Goal: Task Accomplishment & Management: Contribute content

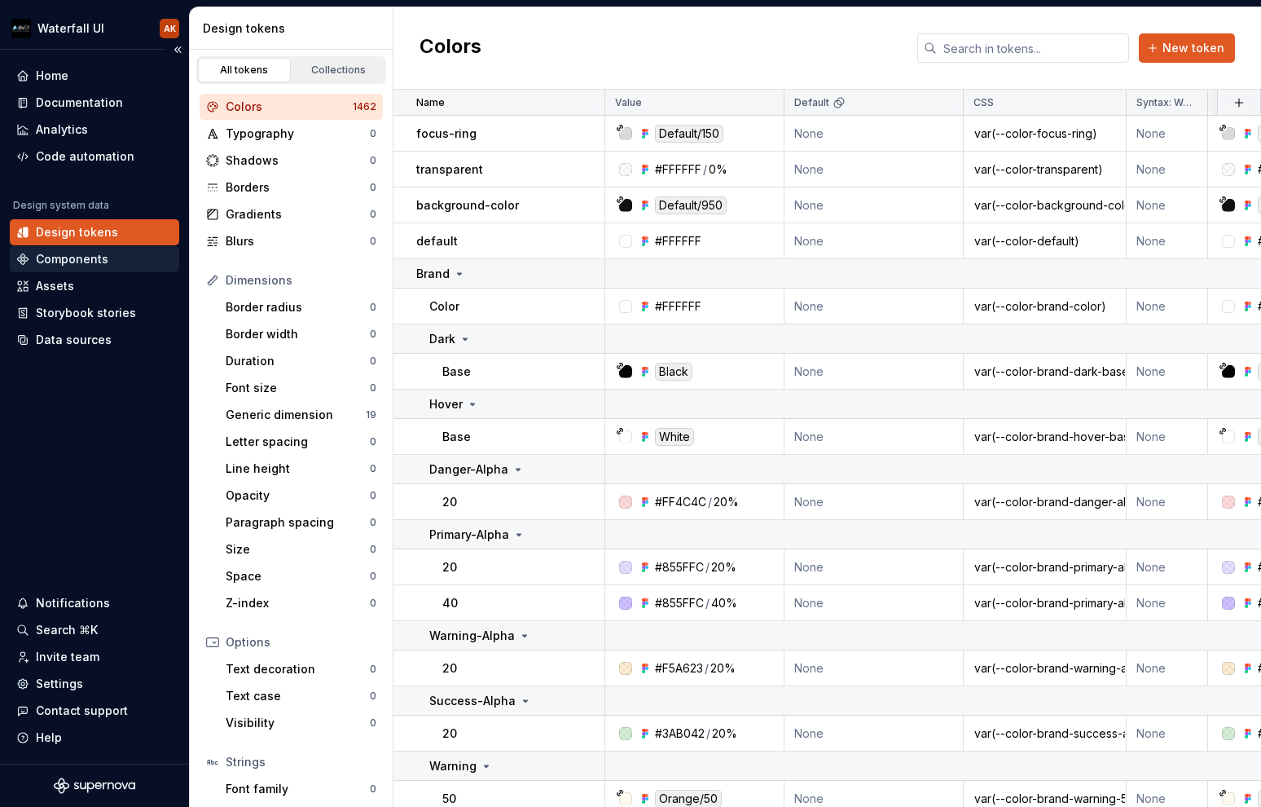
click at [59, 260] on div "Components" at bounding box center [72, 259] width 73 height 16
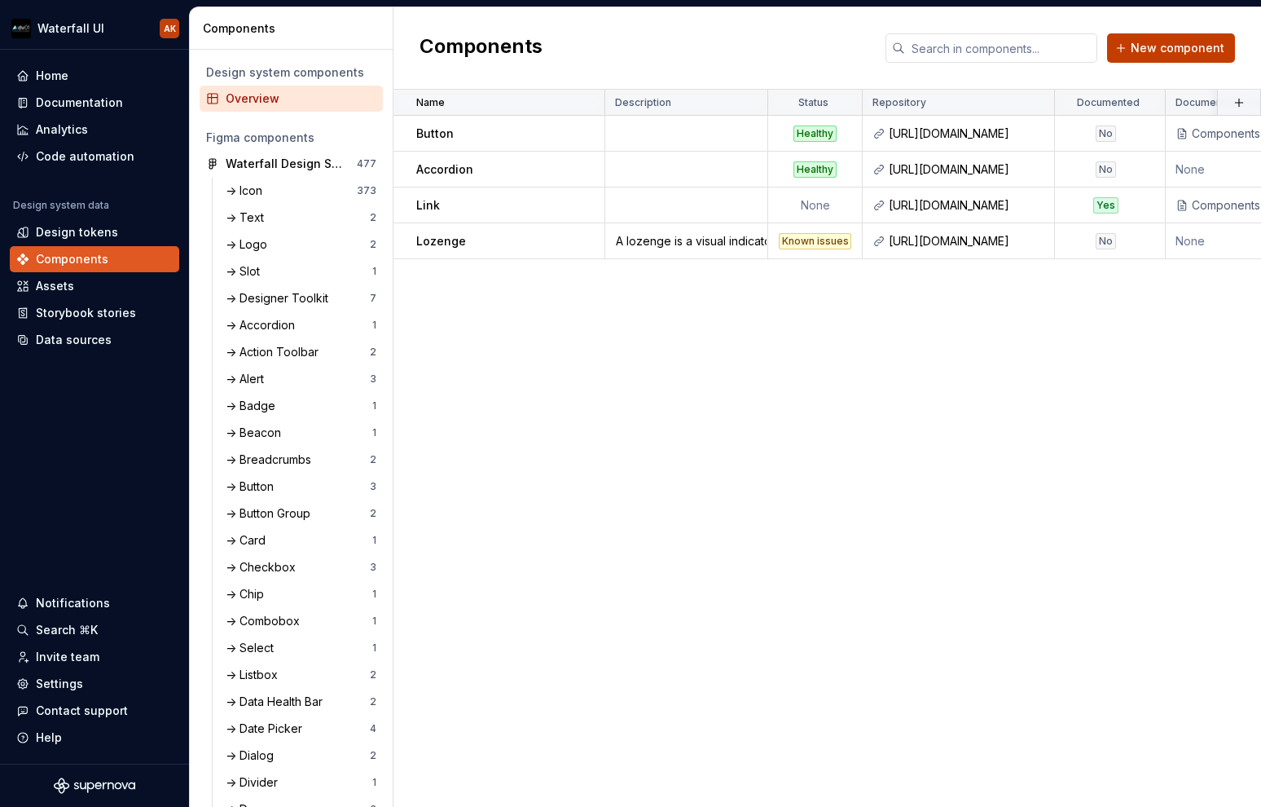
click at [1099, 38] on button "New component" at bounding box center [1171, 47] width 128 height 29
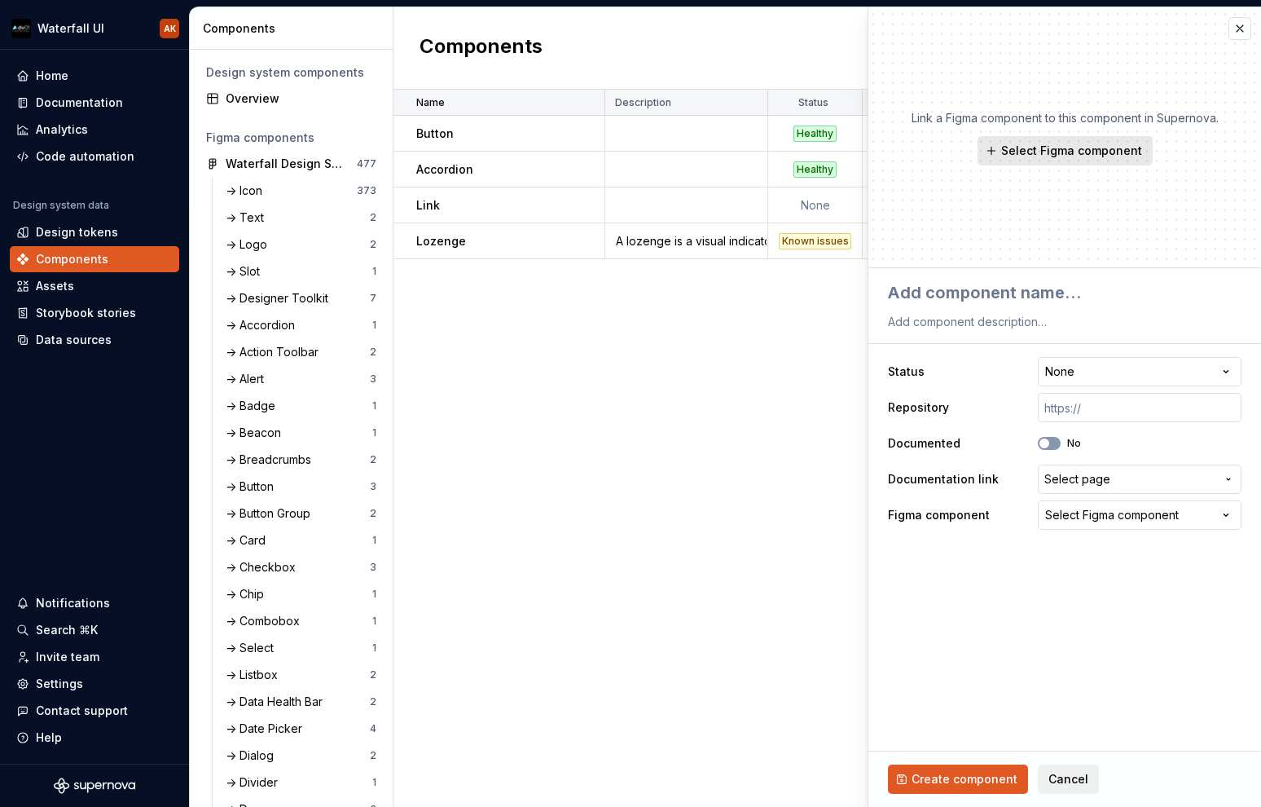
click at [1040, 141] on button "Select Figma component" at bounding box center [1065, 150] width 175 height 29
type textarea "*"
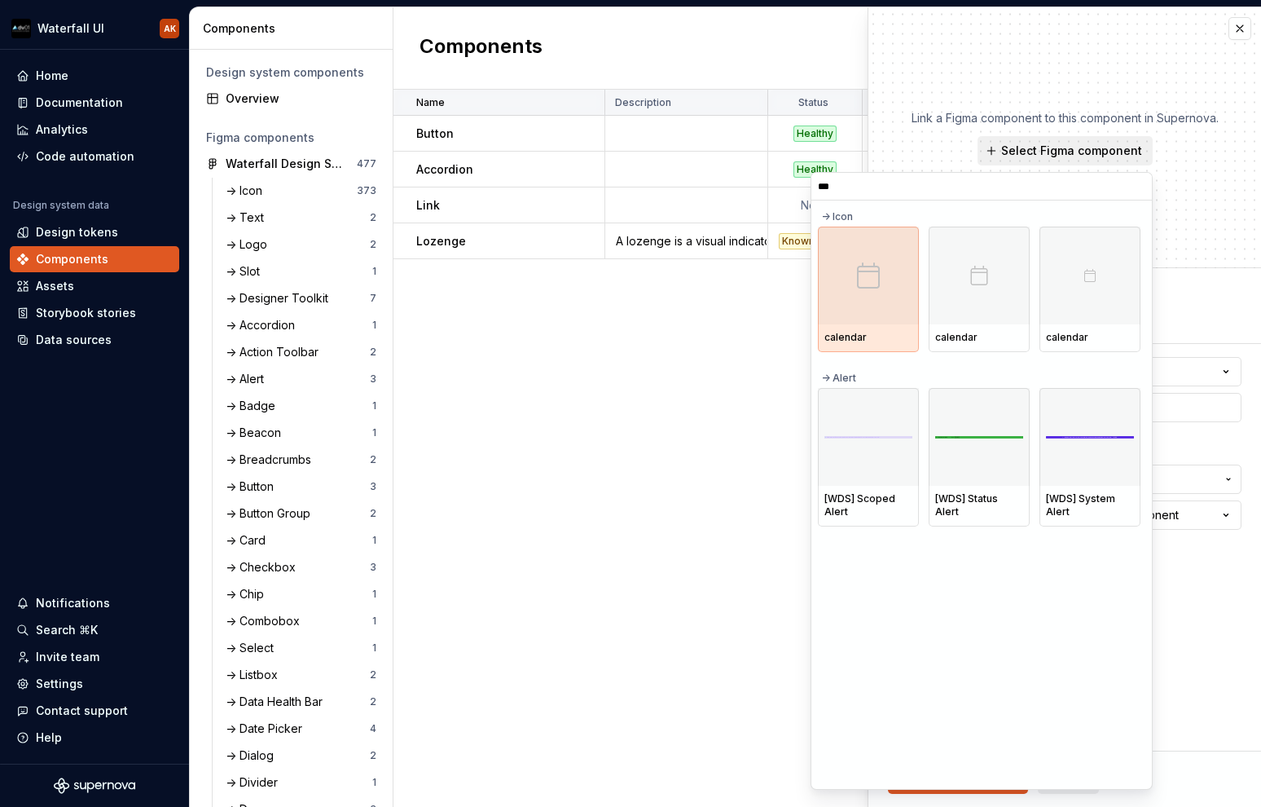
type input "****"
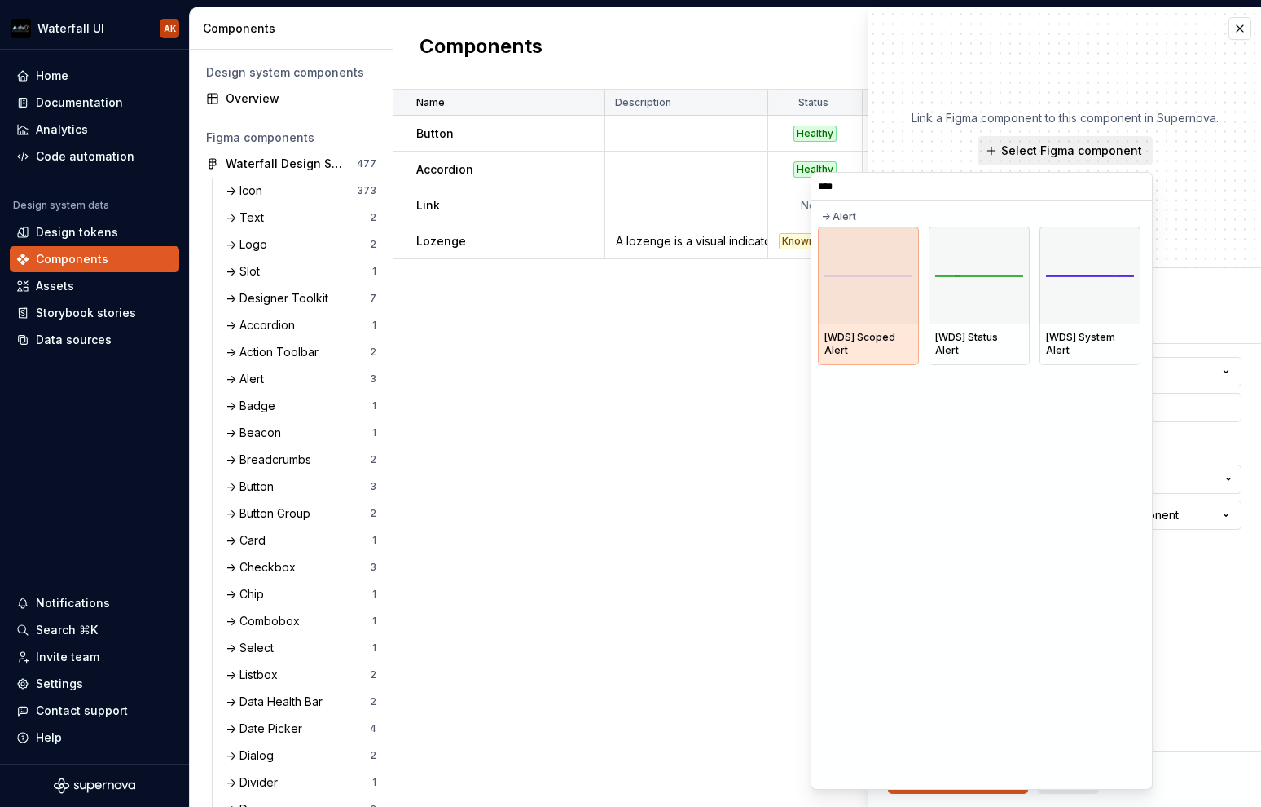
click at [864, 280] on div at bounding box center [868, 275] width 101 height 98
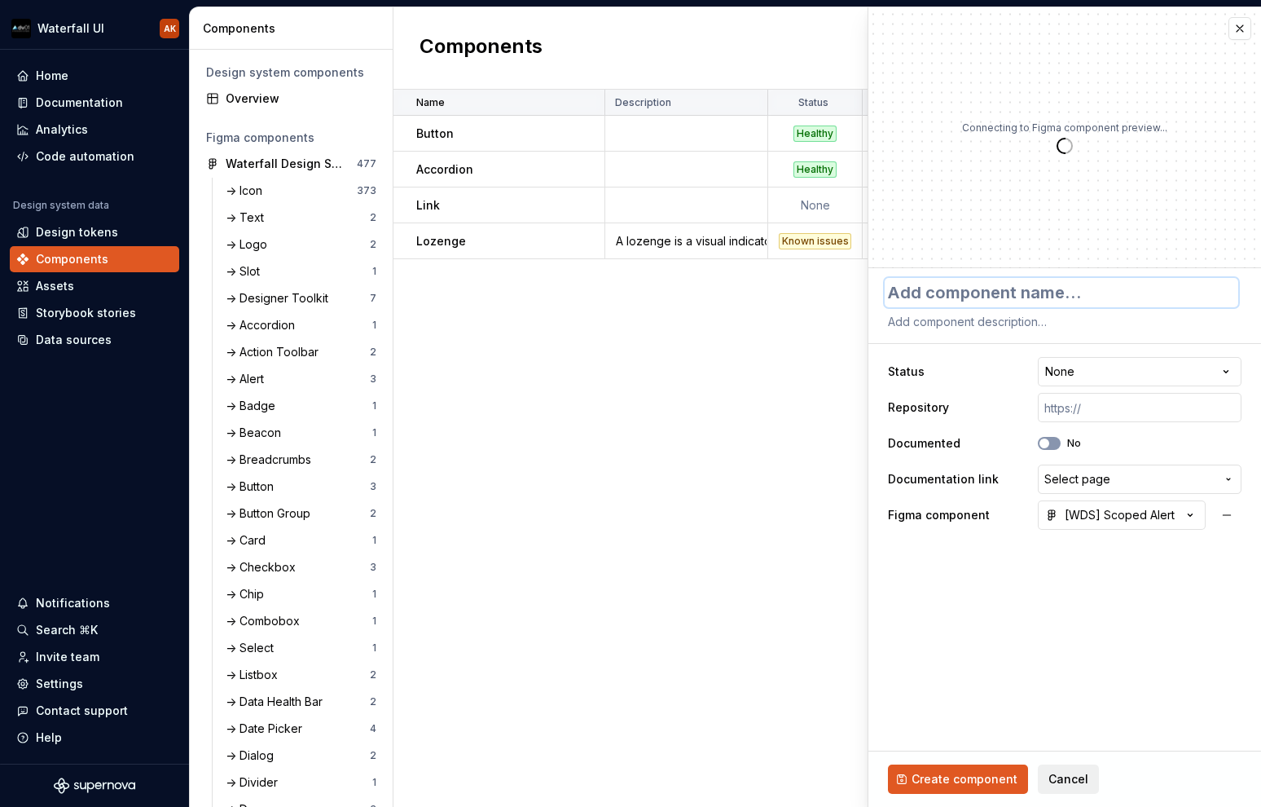
click at [957, 299] on textarea at bounding box center [1062, 292] width 354 height 29
type textarea "*"
type textarea "A"
type textarea "*"
type textarea "Al"
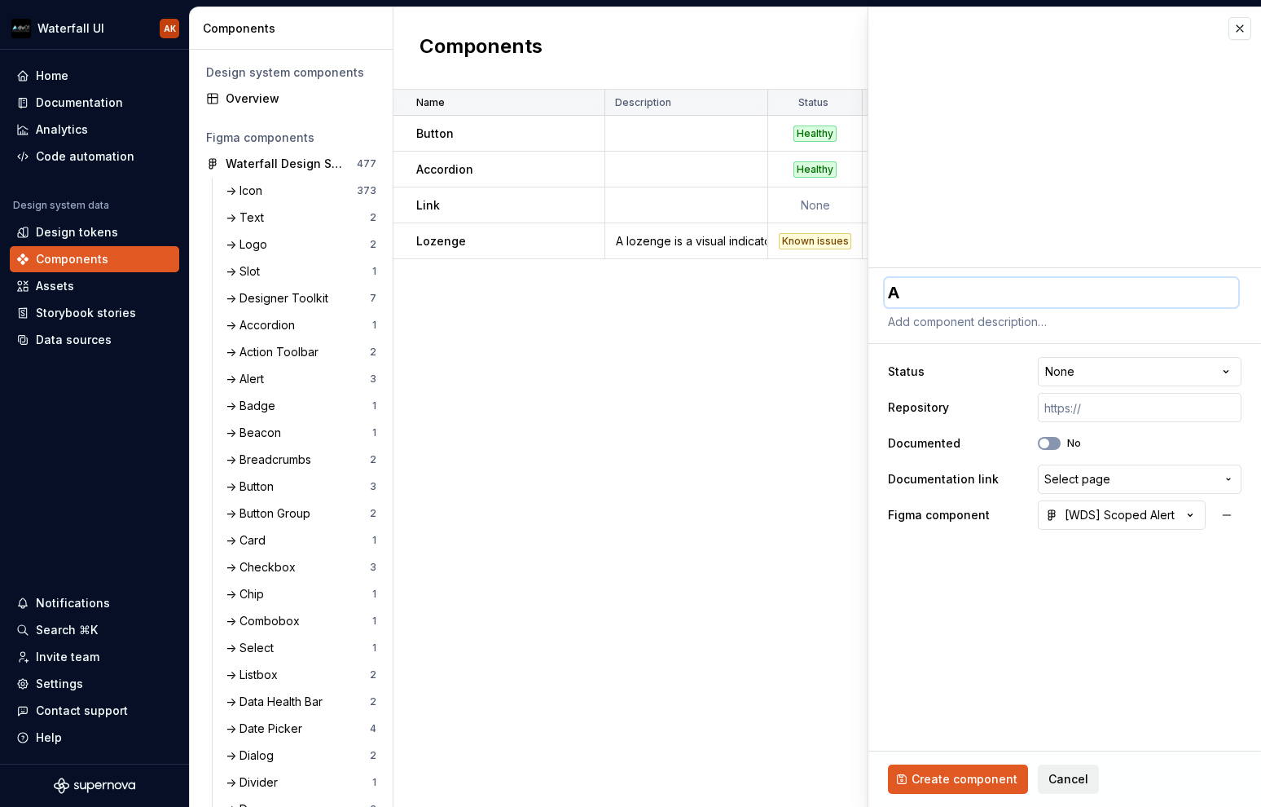
type textarea "*"
type textarea "Ale"
type textarea "*"
type textarea "Aler"
type textarea "*"
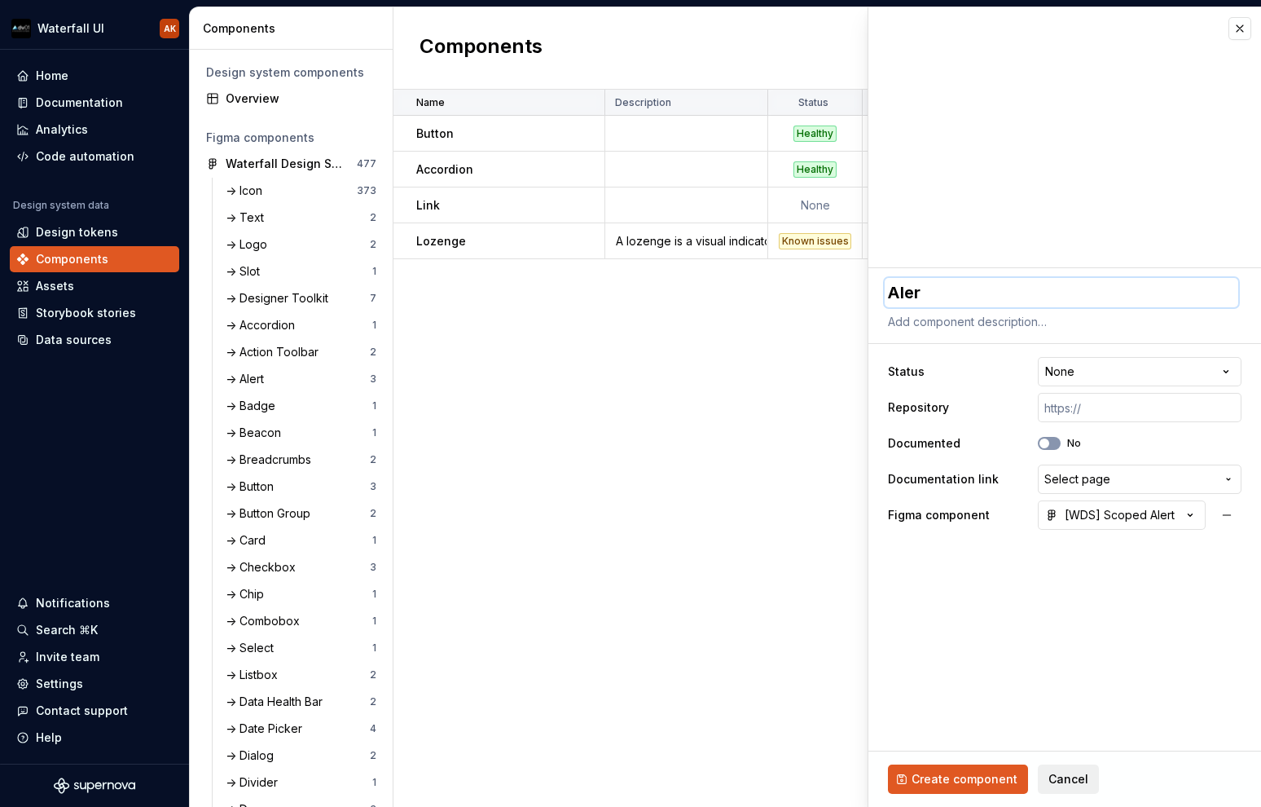
type textarea "Alert"
type textarea "*"
type textarea "Alert"
type textarea "*"
type textarea "Alert -"
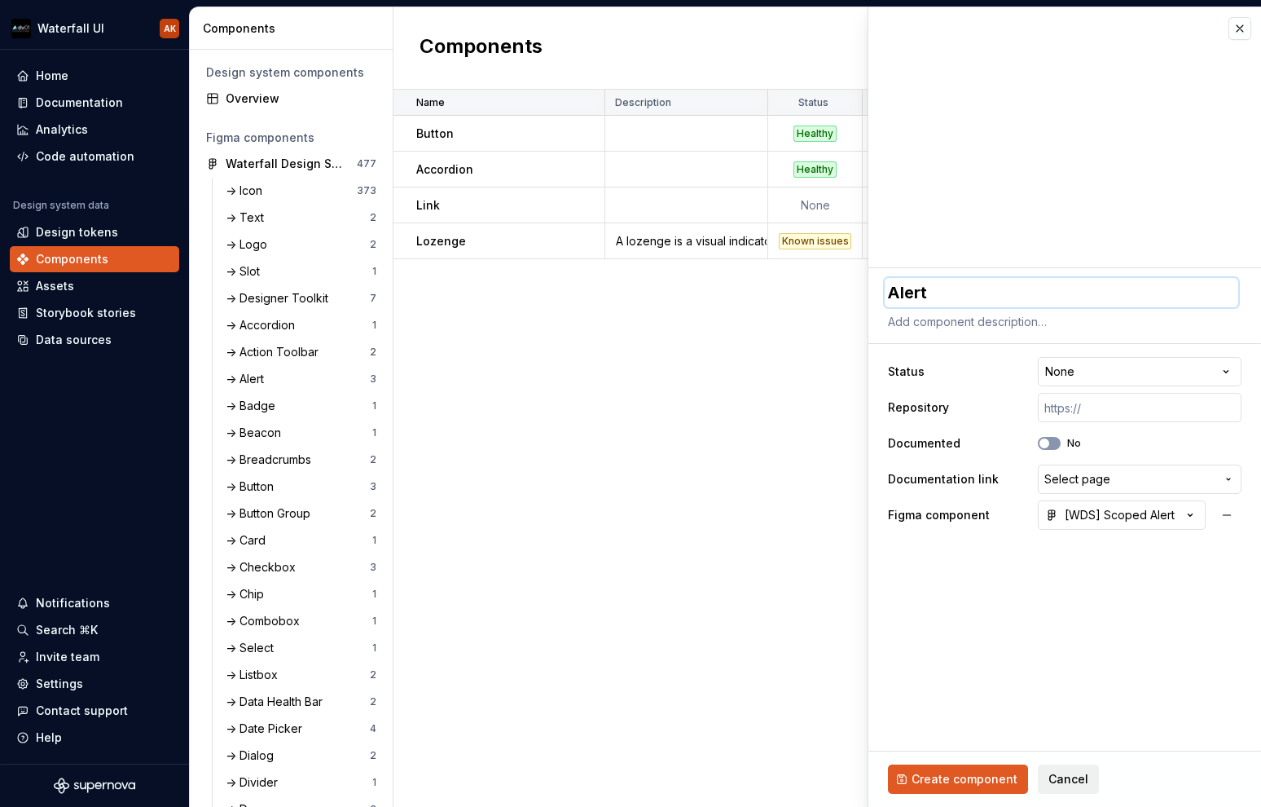
type textarea "*"
type textarea "Alert -"
type textarea "*"
type textarea "Alert - S"
type textarea "*"
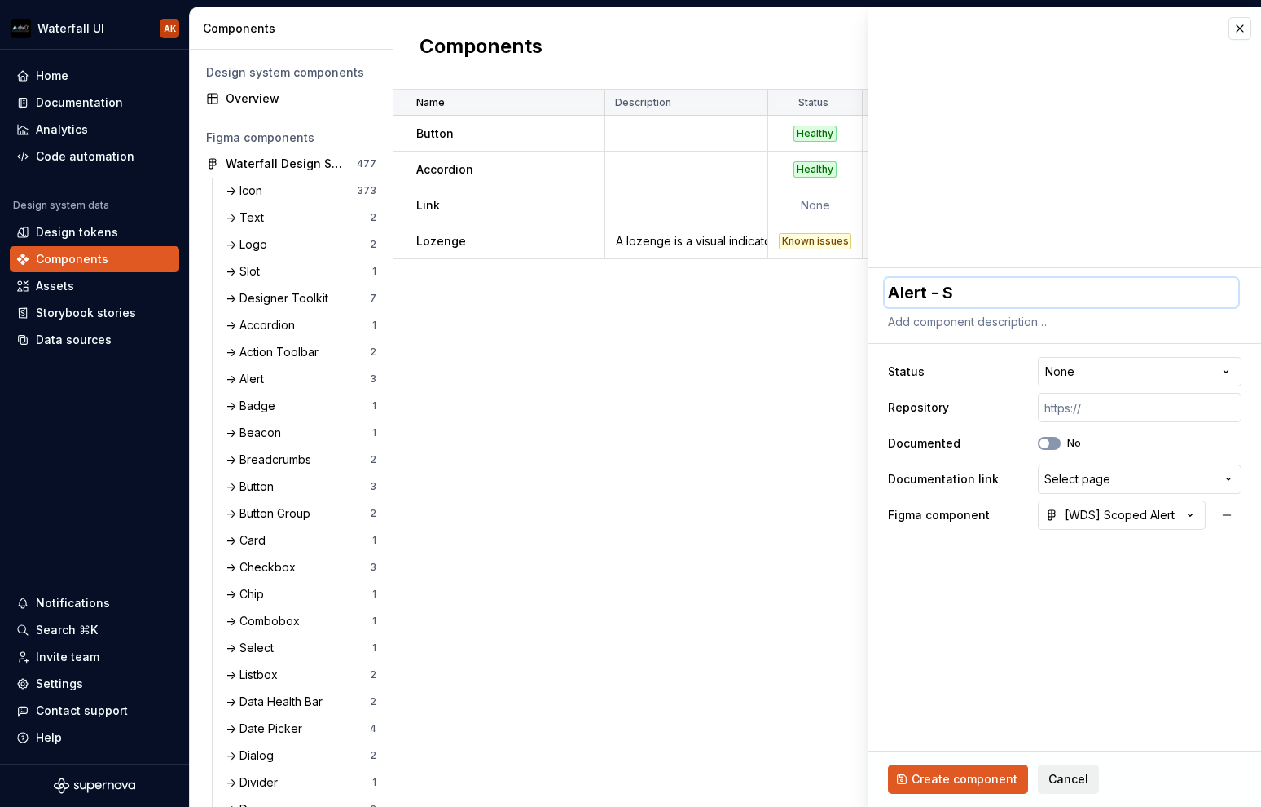
type textarea "Alert - Sc"
type textarea "*"
type textarea "Alert - Sco"
type textarea "*"
type textarea "Alert - Scop"
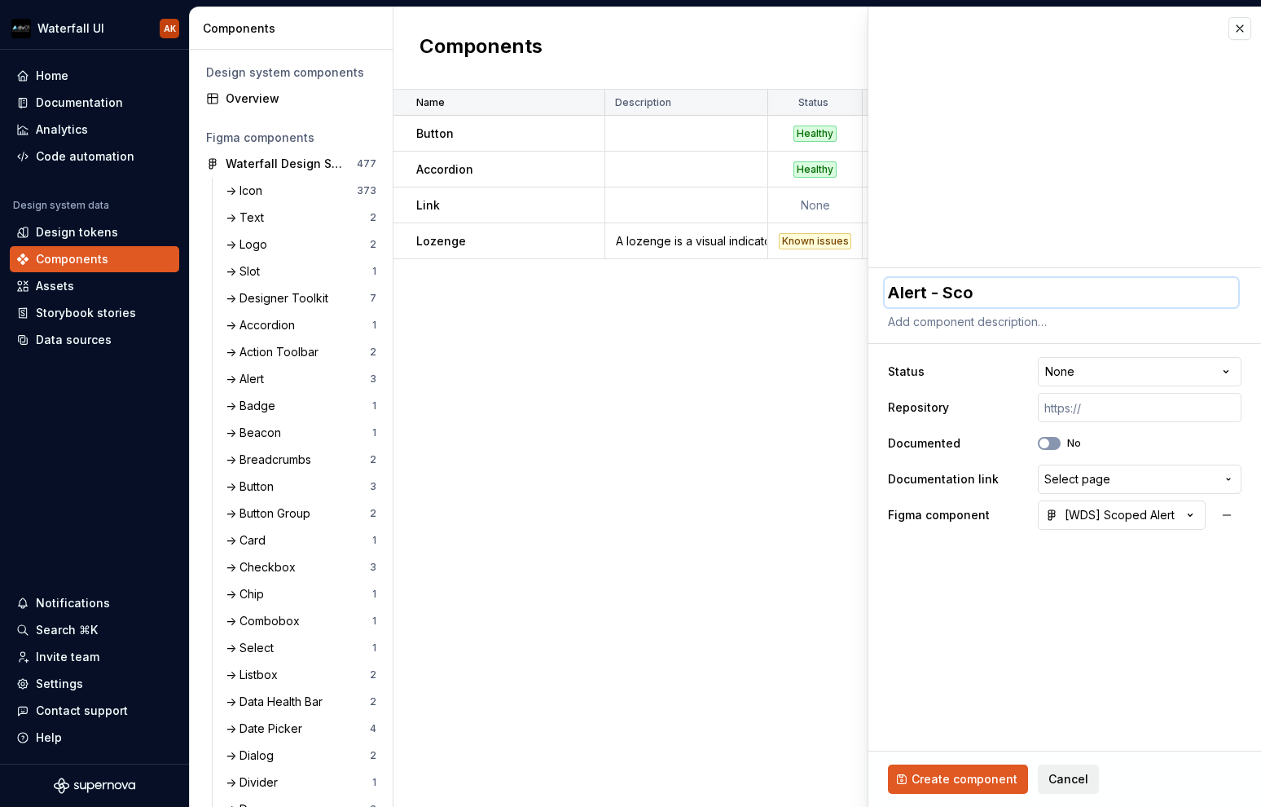
type textarea "*"
type textarea "Alert - Scope"
type textarea "*"
type textarea "Alert - Scoped"
type textarea "*"
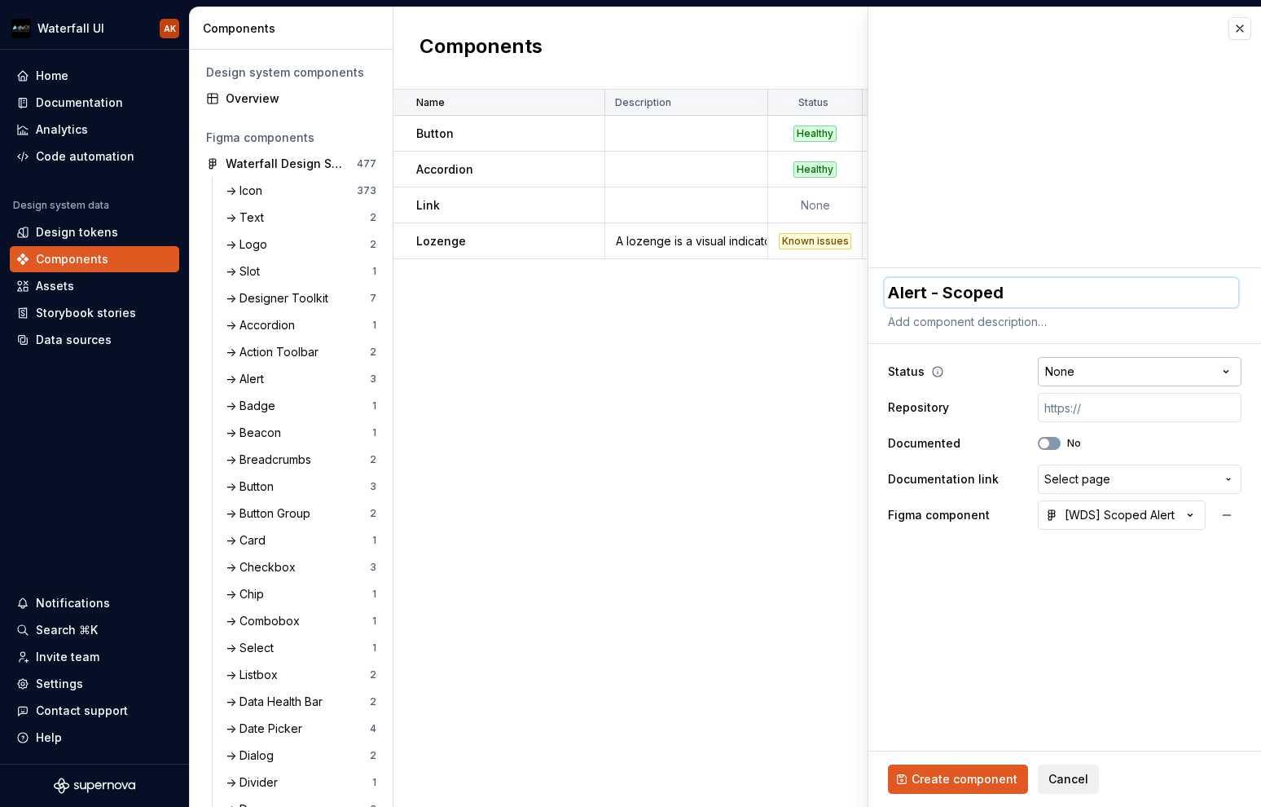
type textarea "Alert - Scoped"
click at [1081, 370] on html "Waterfall UI AK Home Documentation Analytics Code automation Design system data…" at bounding box center [630, 403] width 1261 height 807
select select "**********"
click at [973, 778] on span "Create component" at bounding box center [965, 779] width 106 height 16
type textarea "*"
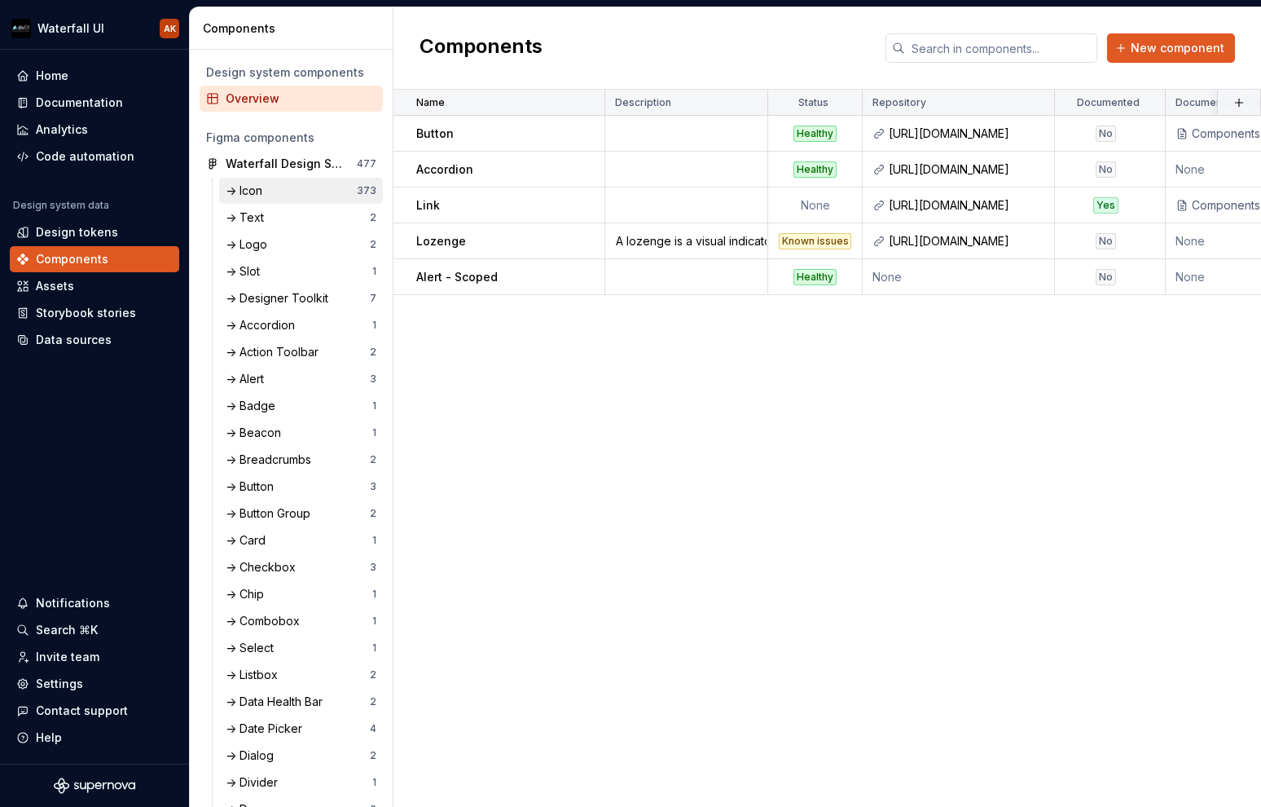
click at [250, 191] on div "-> Icon" at bounding box center [247, 190] width 43 height 16
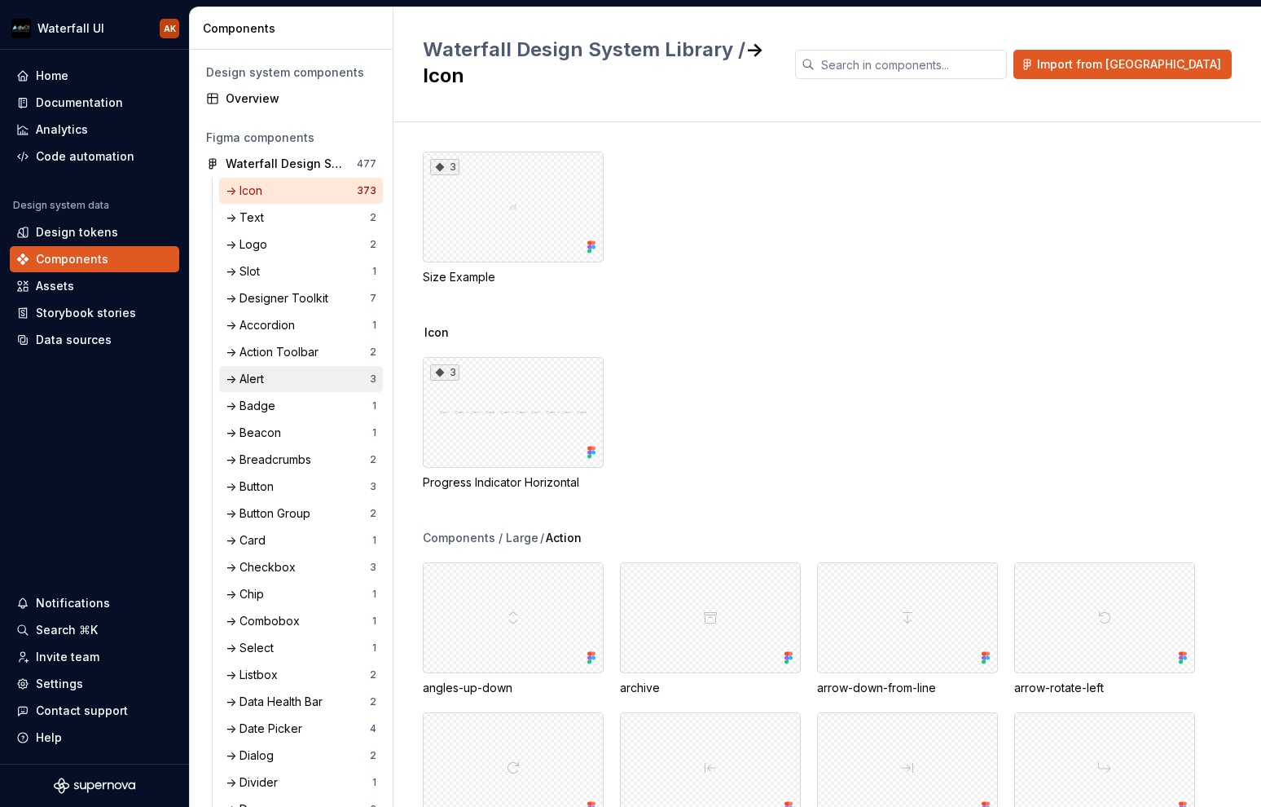
click at [252, 382] on div "-> Alert" at bounding box center [248, 379] width 45 height 16
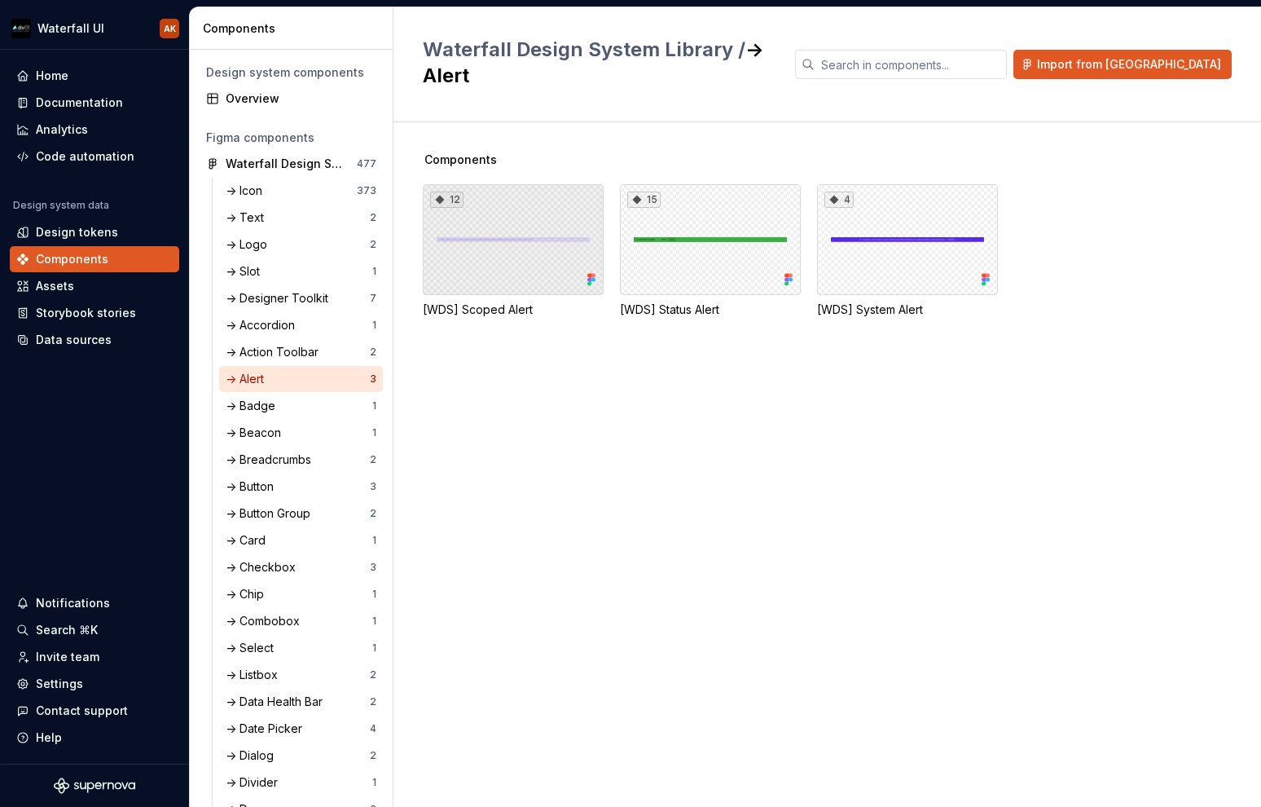
click at [488, 204] on div "12" at bounding box center [513, 239] width 181 height 111
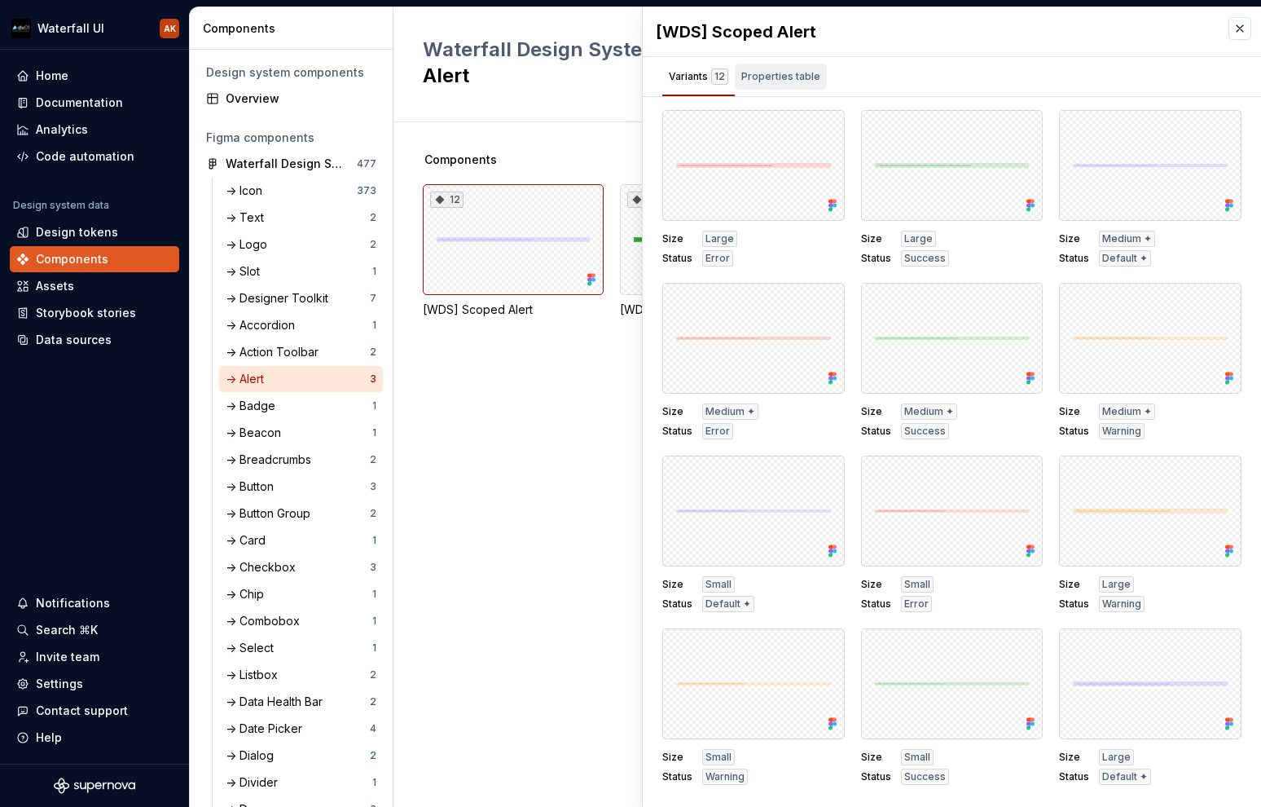
click at [775, 69] on div "Properties table" at bounding box center [780, 76] width 79 height 16
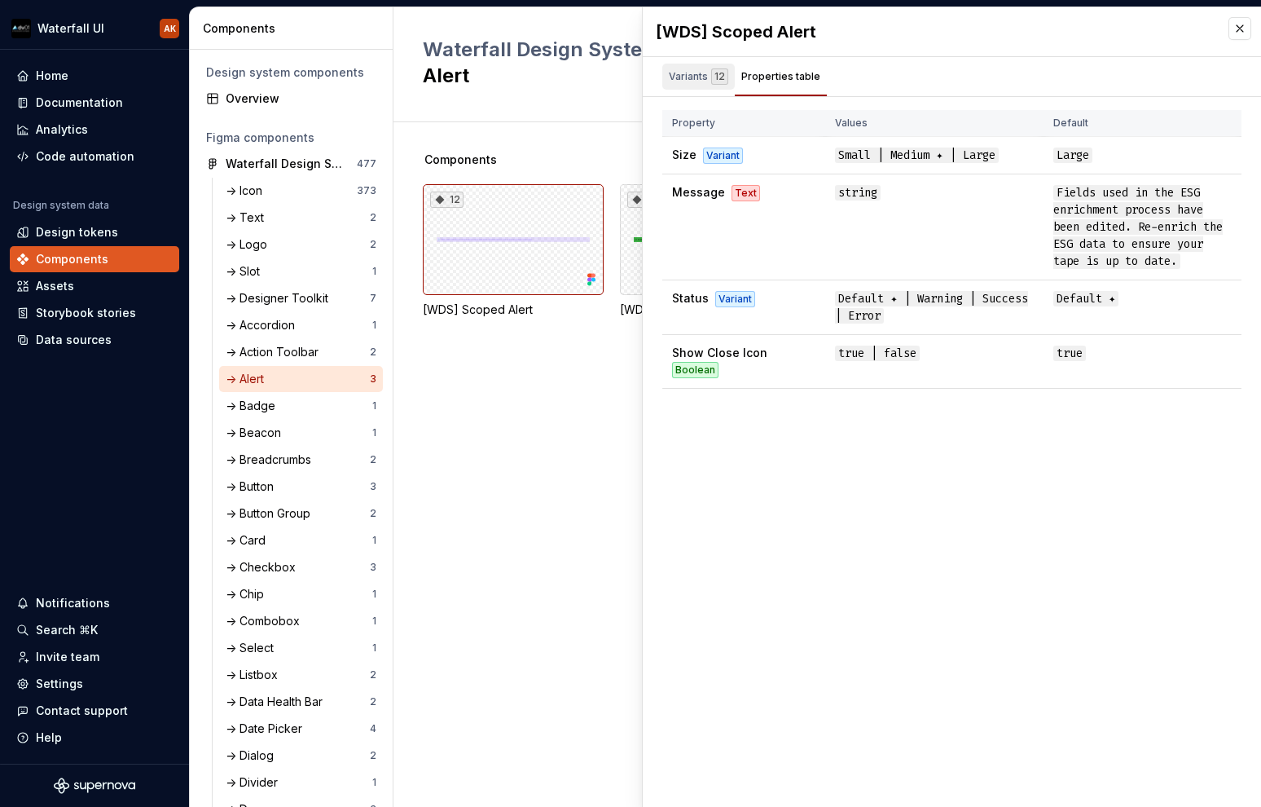
click at [695, 77] on div "Variants 12" at bounding box center [698, 76] width 59 height 16
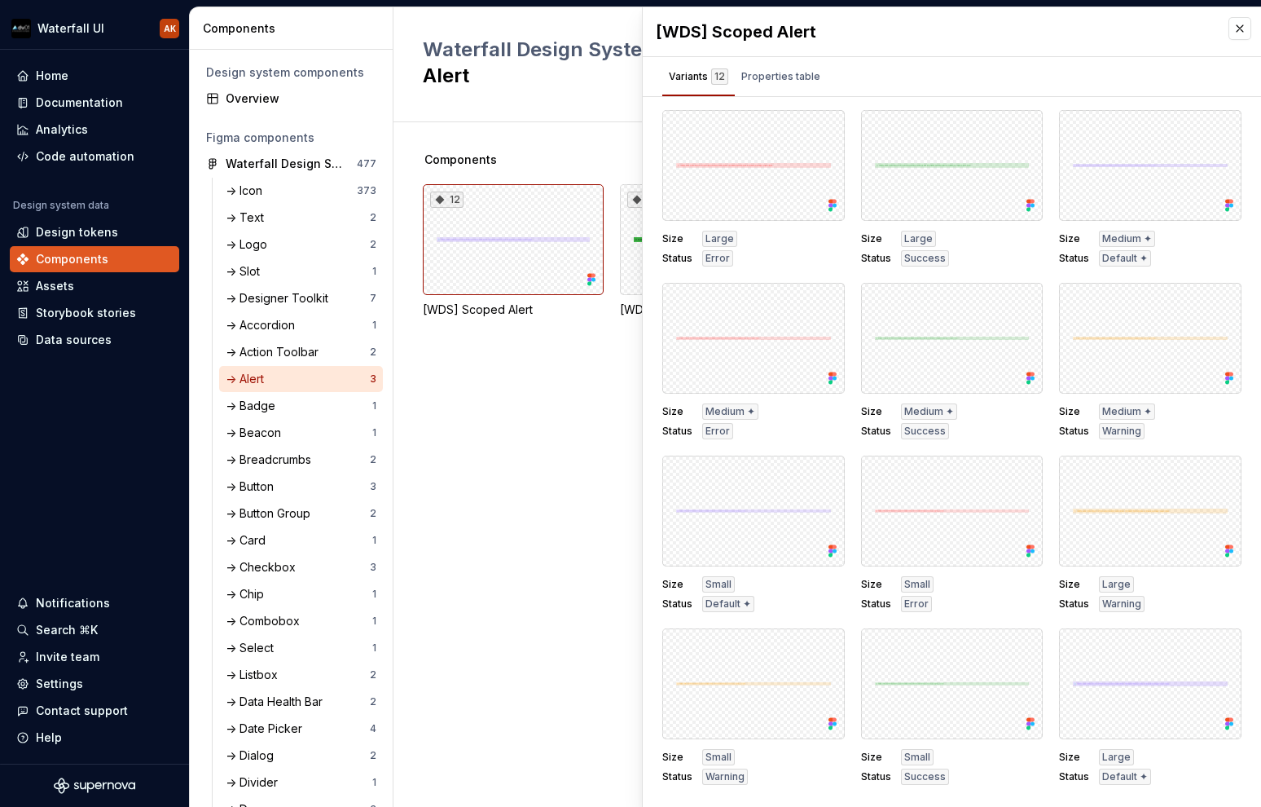
click at [541, 404] on div "Components 12 [WDS] Scoped Alert 15 [WDS] Status Alert 4 [WDS] System Alert" at bounding box center [842, 464] width 838 height 684
click at [1099, 33] on button "button" at bounding box center [1240, 28] width 23 height 23
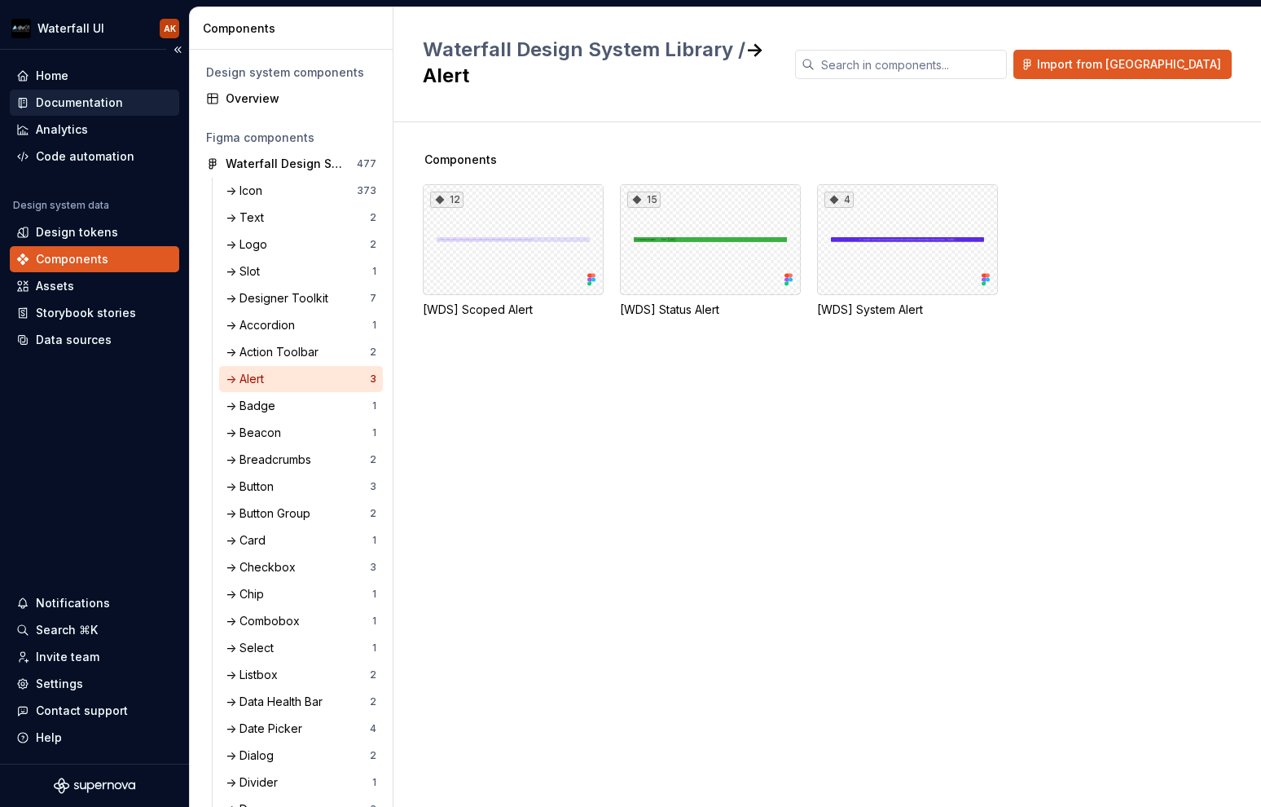
click at [64, 97] on div "Documentation" at bounding box center [79, 103] width 87 height 16
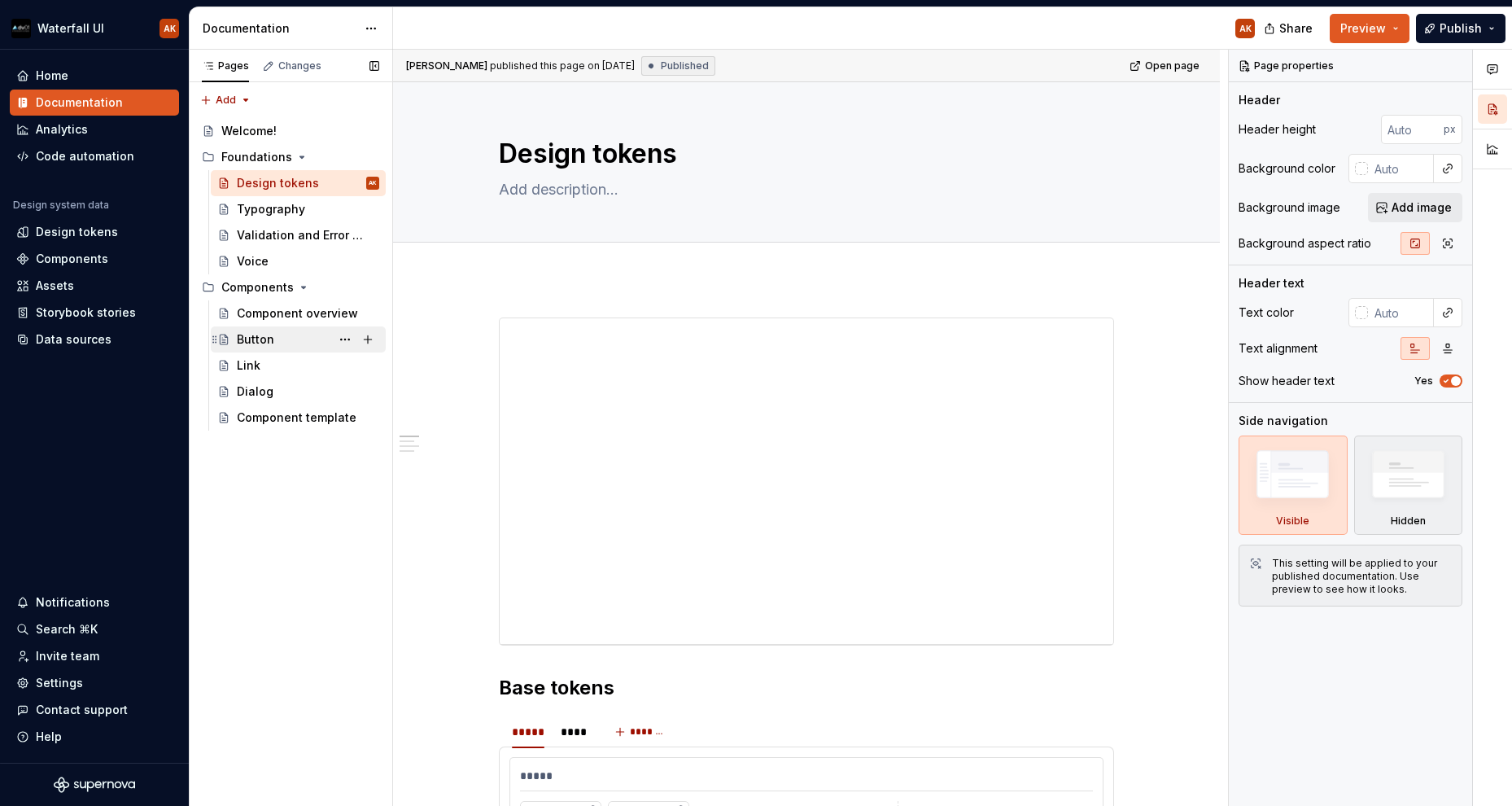
click at [250, 350] on div "Button" at bounding box center [308, 339] width 143 height 23
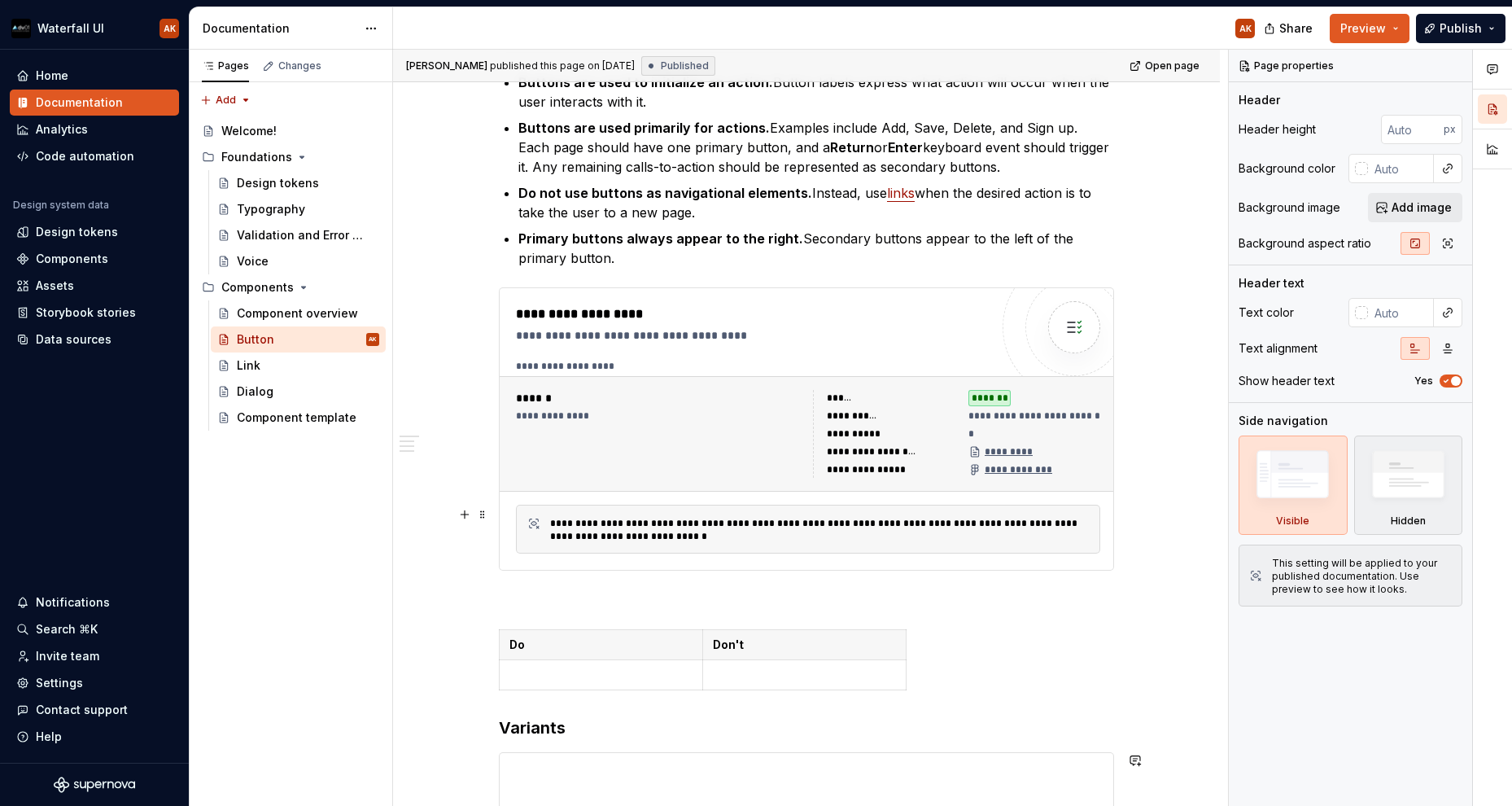
scroll to position [376, 0]
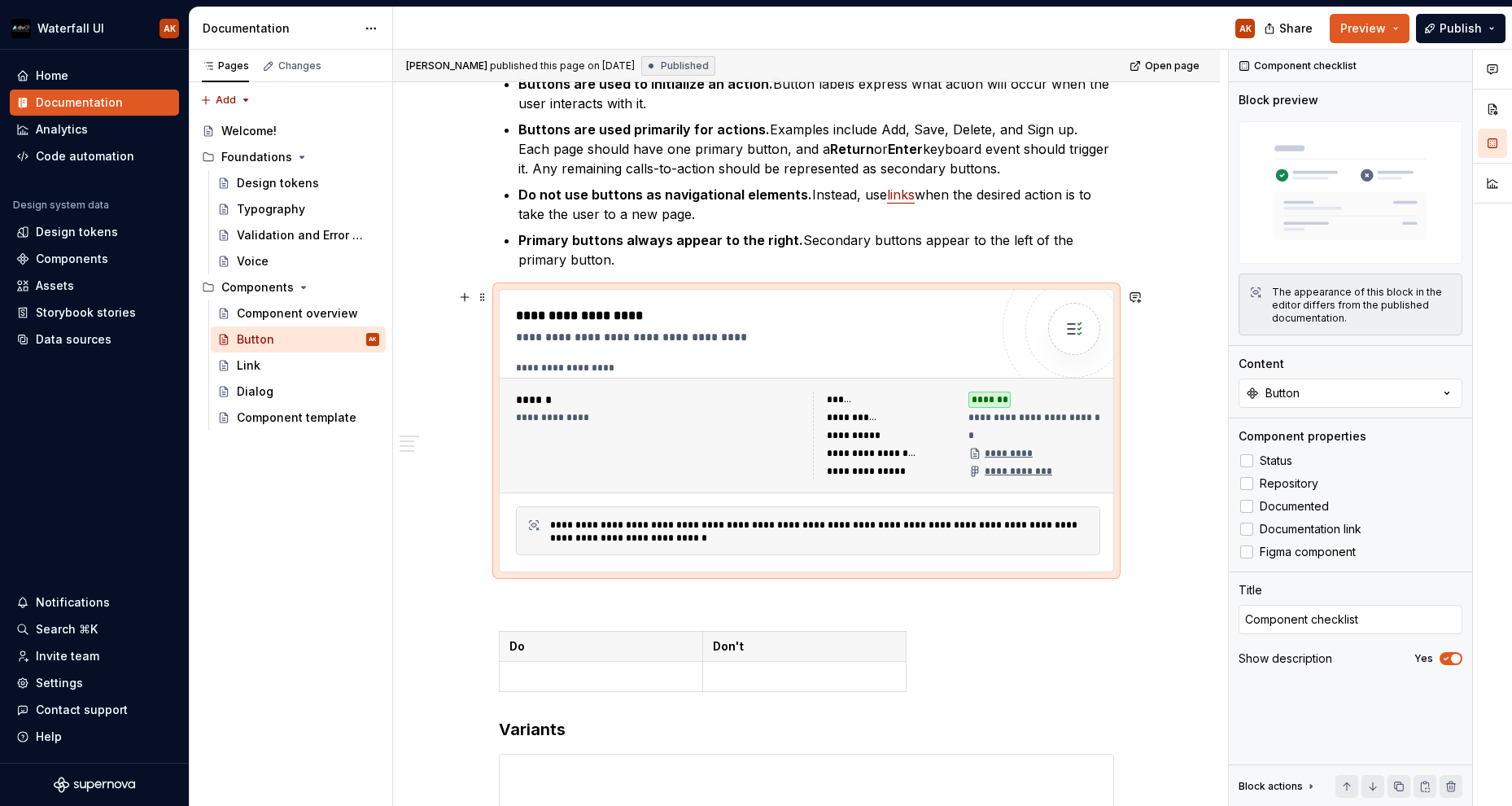
click at [766, 307] on div "**********" at bounding box center [753, 316] width 473 height 20
click at [1098, 387] on button "Button" at bounding box center [1350, 393] width 224 height 29
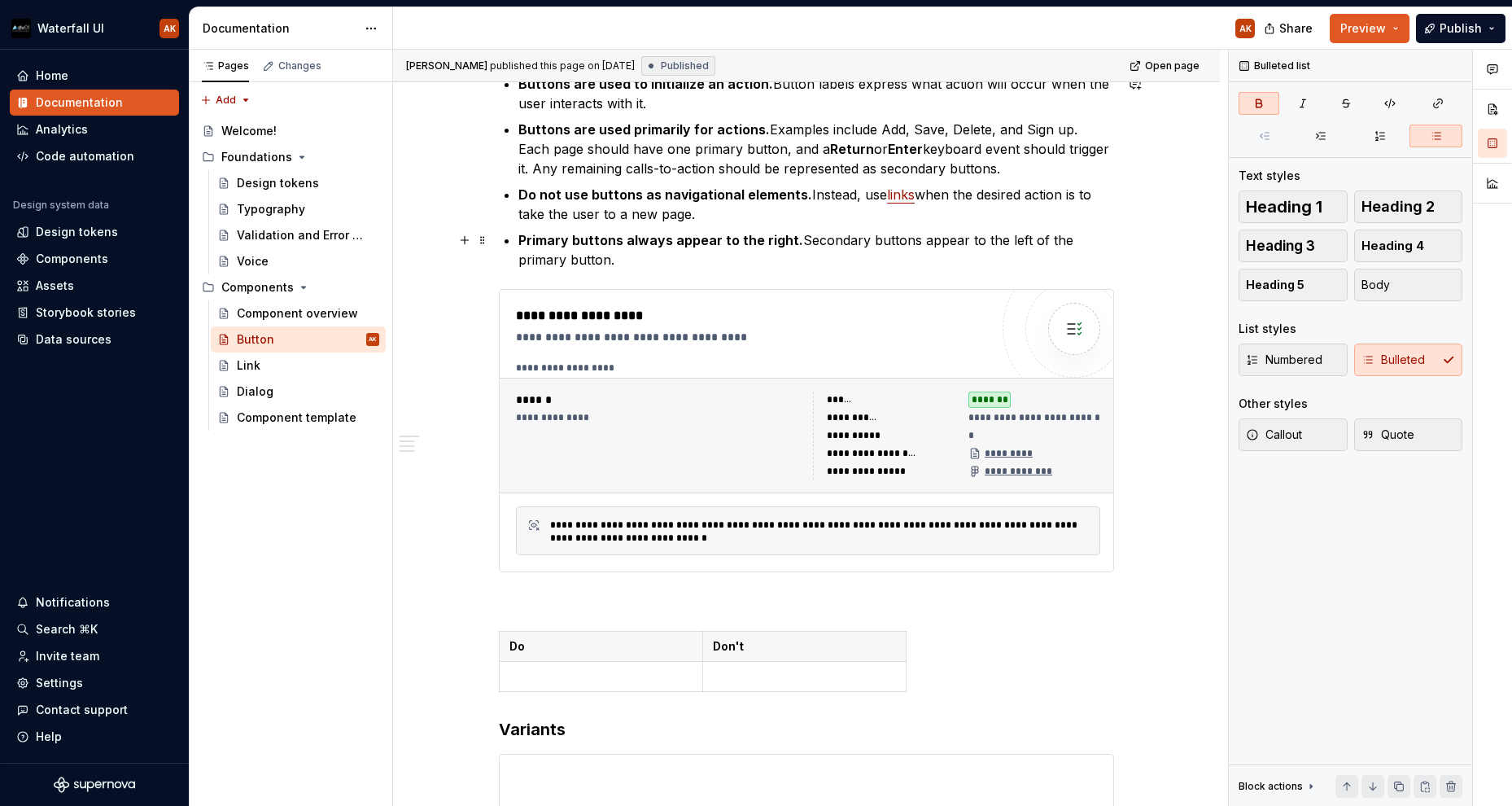
click at [681, 227] on ul "Buttons are used to initialize an action. Button labels express what action wil…" at bounding box center [816, 172] width 595 height 196
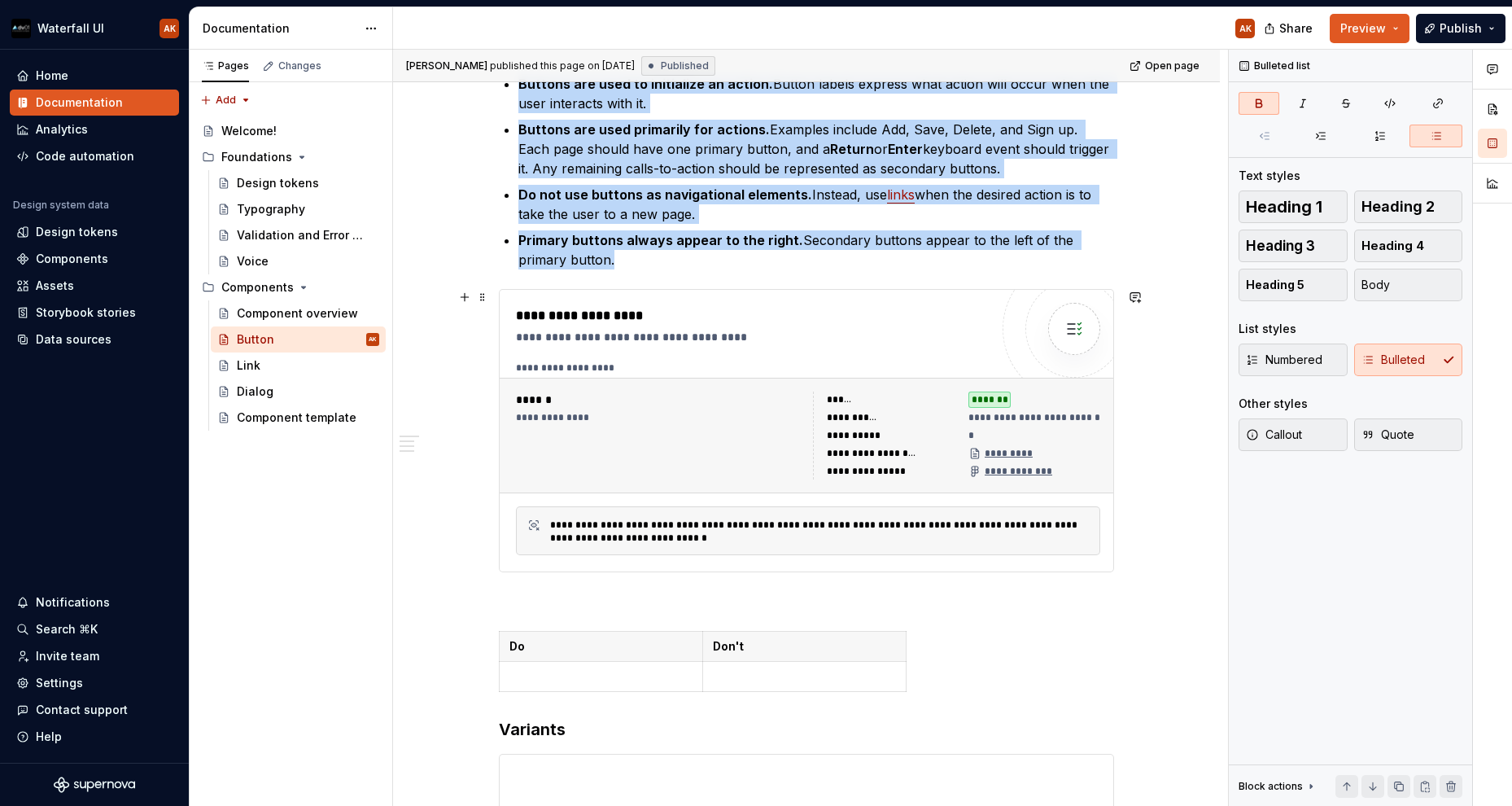
click at [548, 314] on div "**********" at bounding box center [753, 316] width 473 height 20
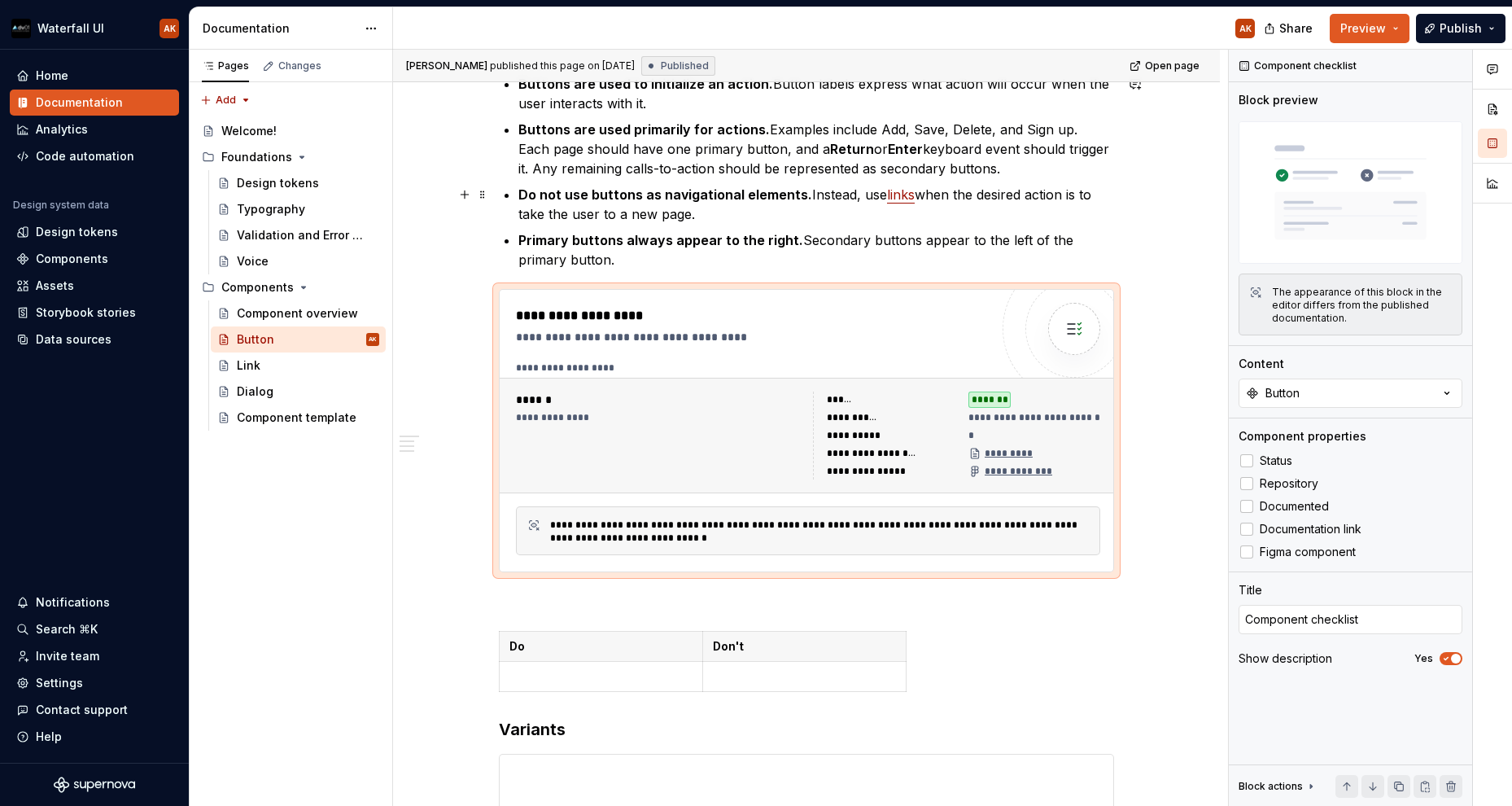
click at [663, 213] on p "Do not use buttons as navigational elements. Instead, use links when the desire…" at bounding box center [816, 204] width 595 height 39
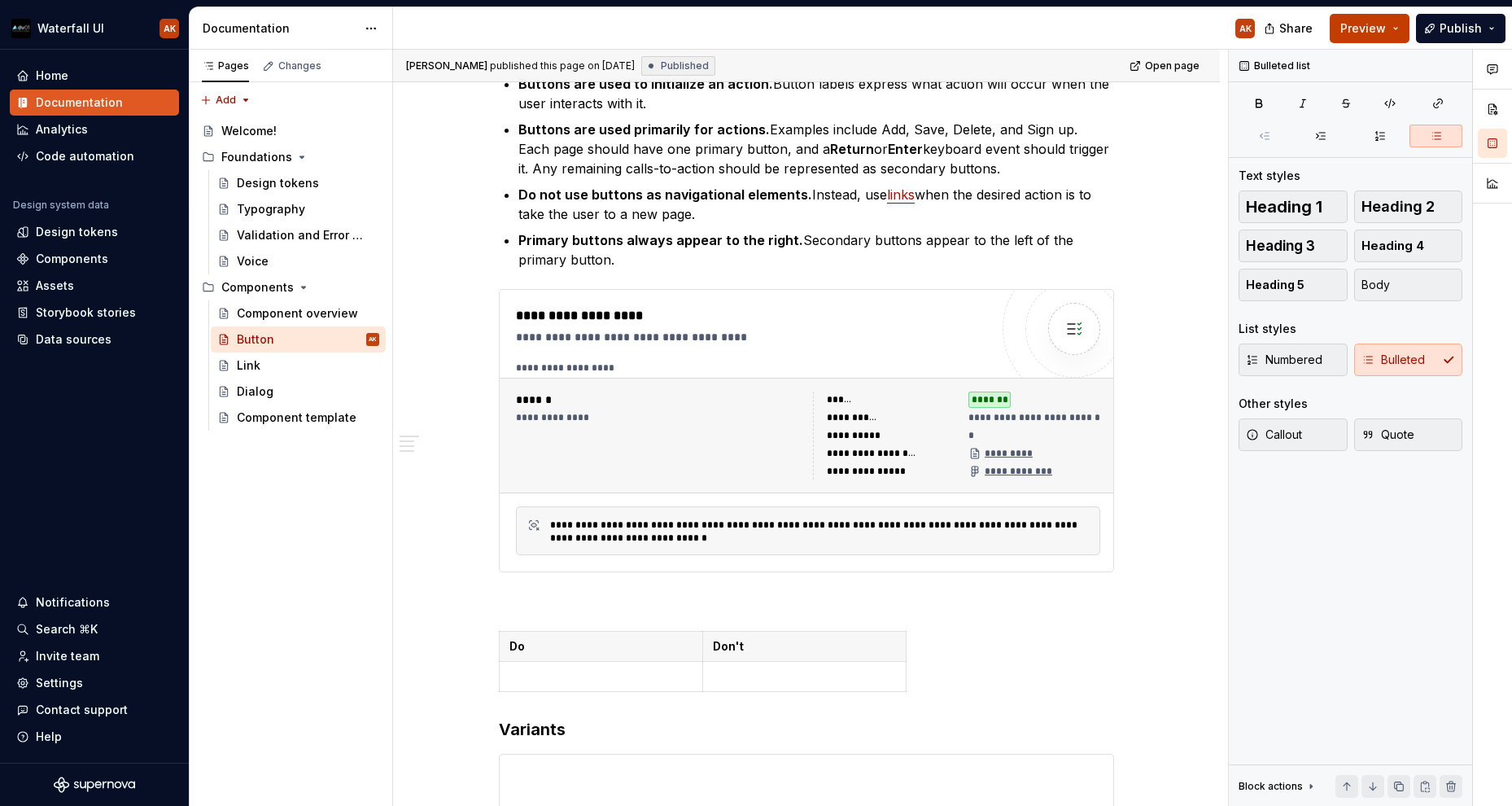
click at [1098, 32] on button "Preview" at bounding box center [1369, 28] width 80 height 29
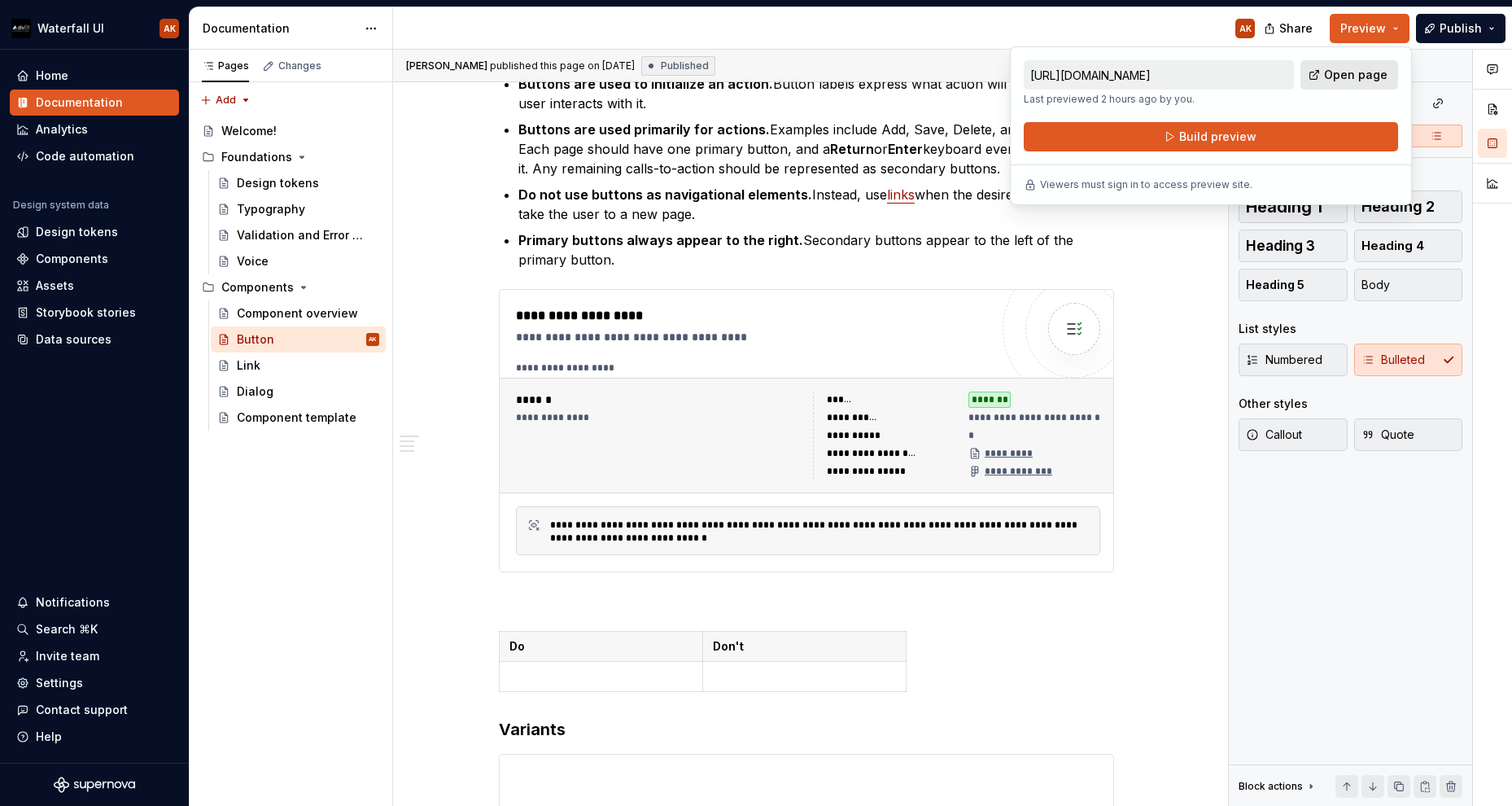
click at [1098, 71] on span "Open page" at bounding box center [1356, 75] width 64 height 16
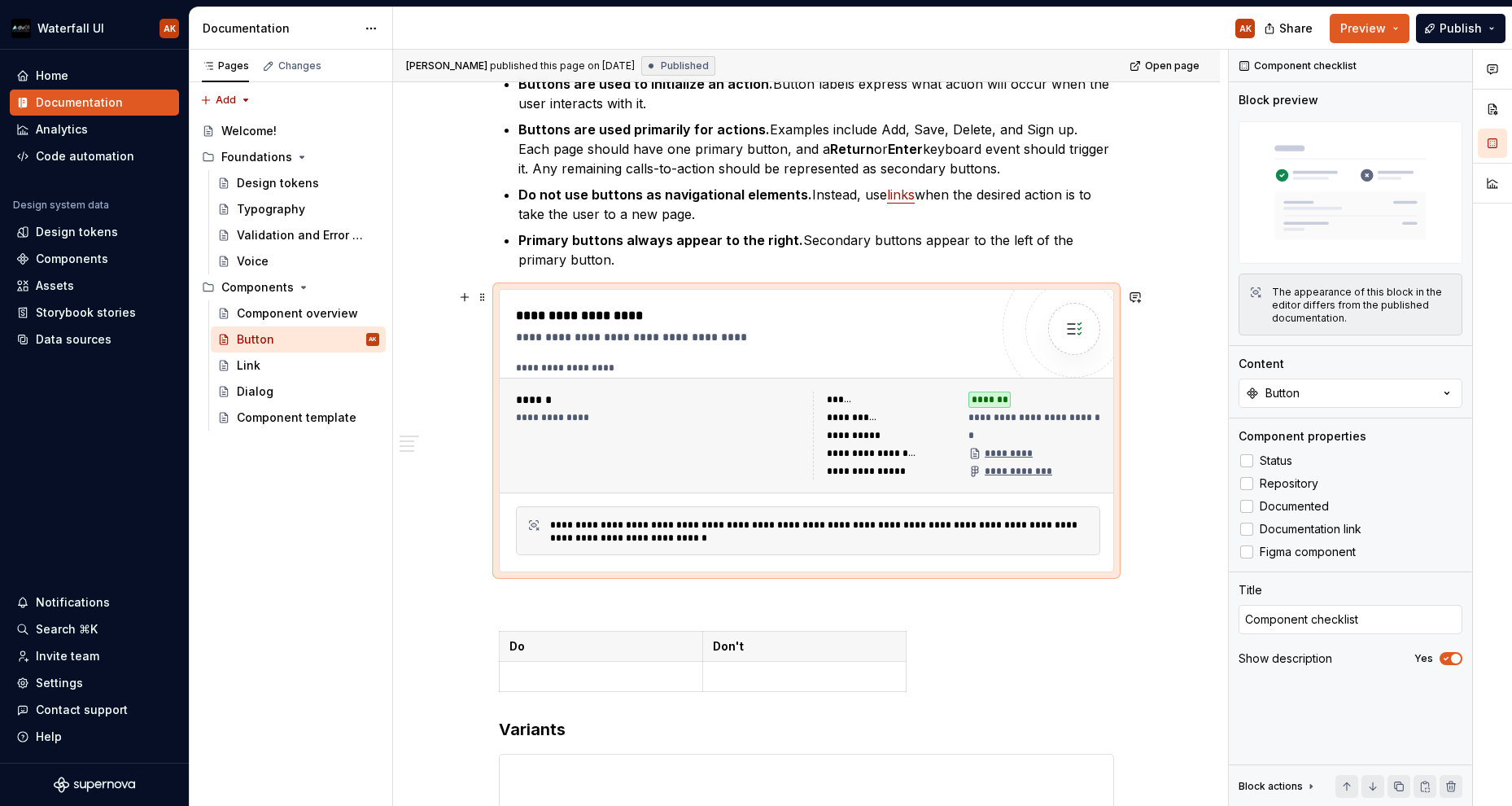
click at [801, 304] on div "**********" at bounding box center [806, 430] width 613 height 282
click at [1098, 387] on button "Button" at bounding box center [1350, 393] width 224 height 29
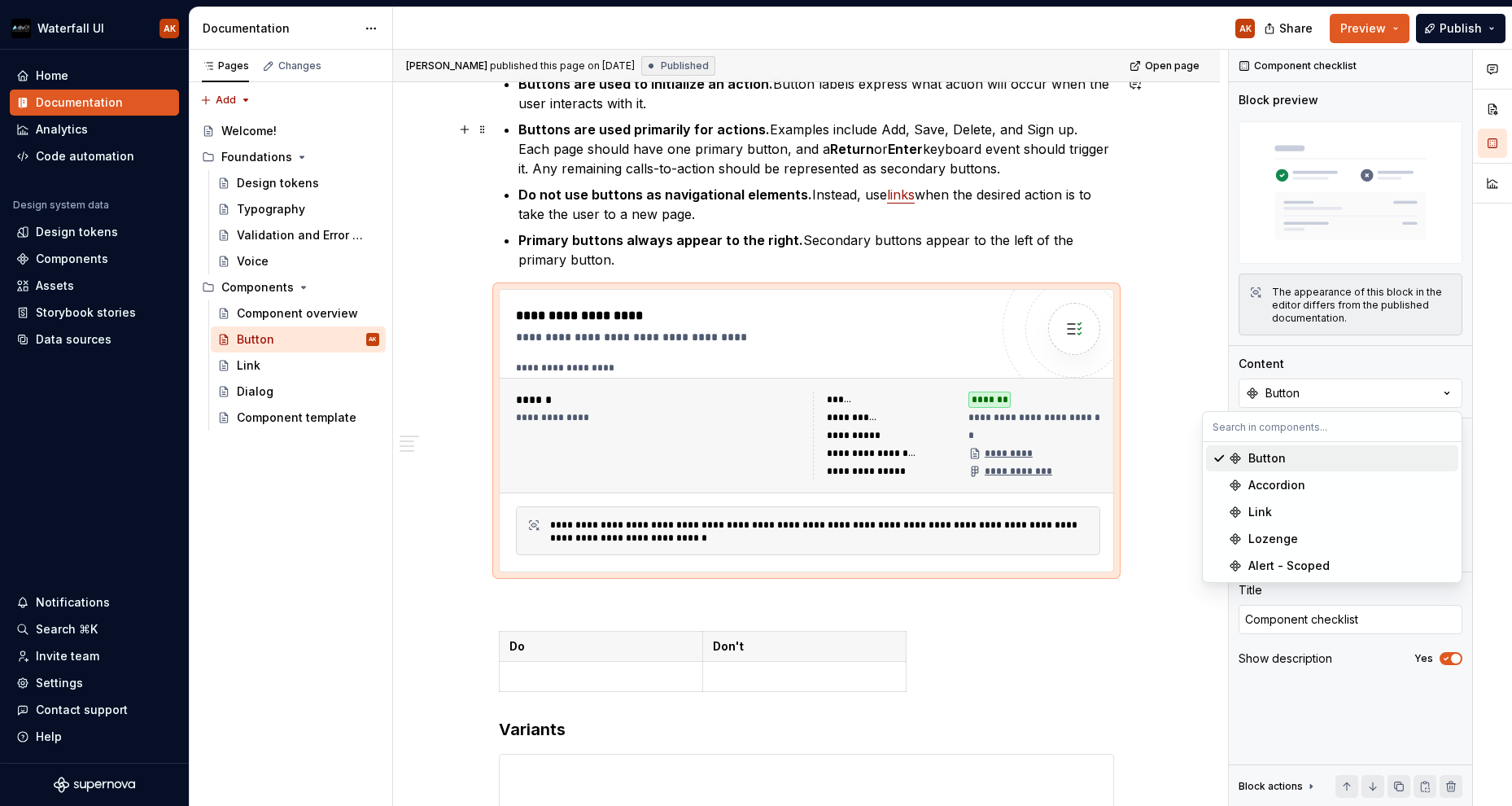
click at [584, 162] on p "Buttons are used primarily for actions. Examples include Add, Save, Delete, and…" at bounding box center [816, 149] width 595 height 59
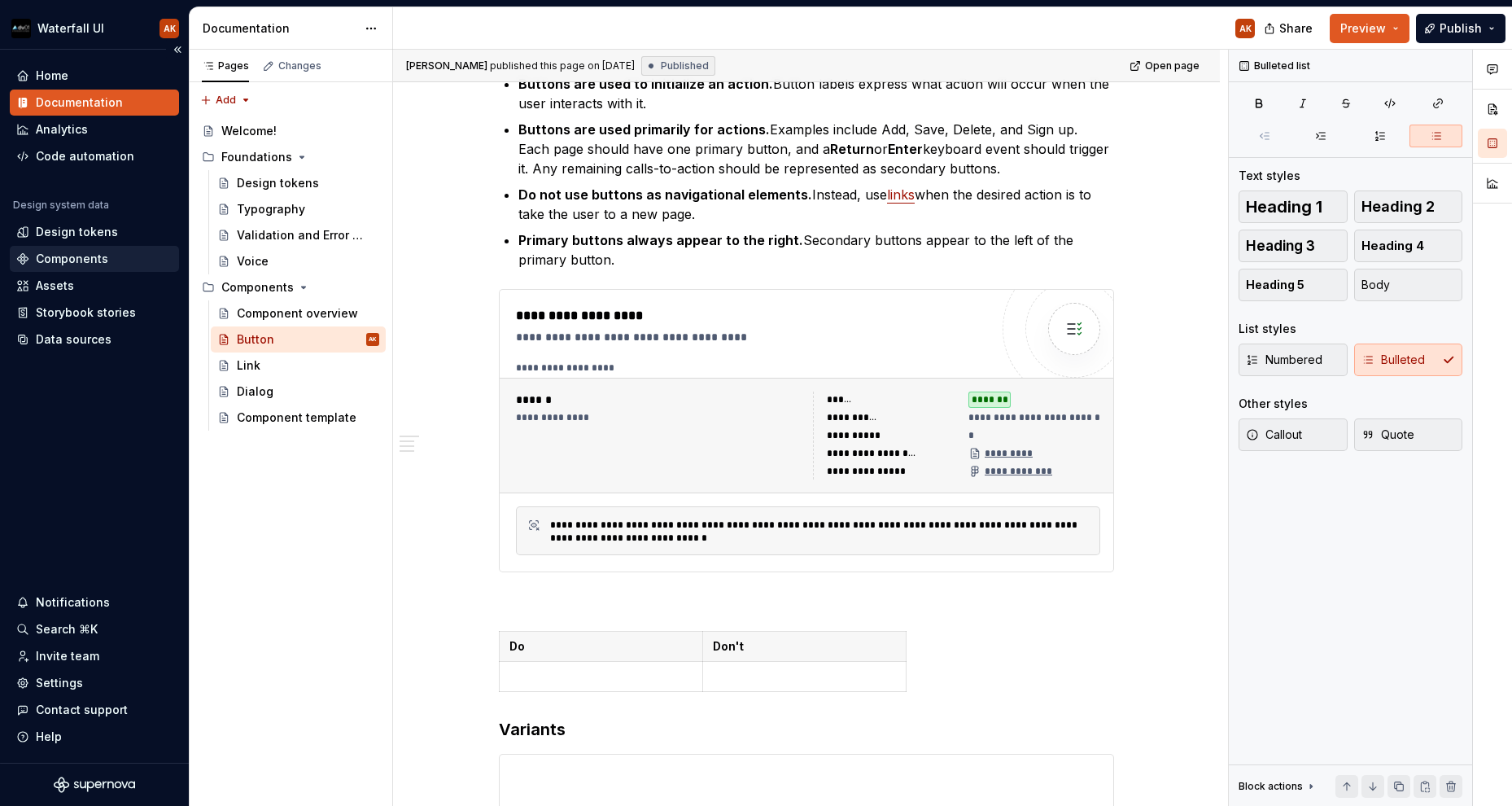
click at [71, 262] on div "Components" at bounding box center [72, 259] width 73 height 16
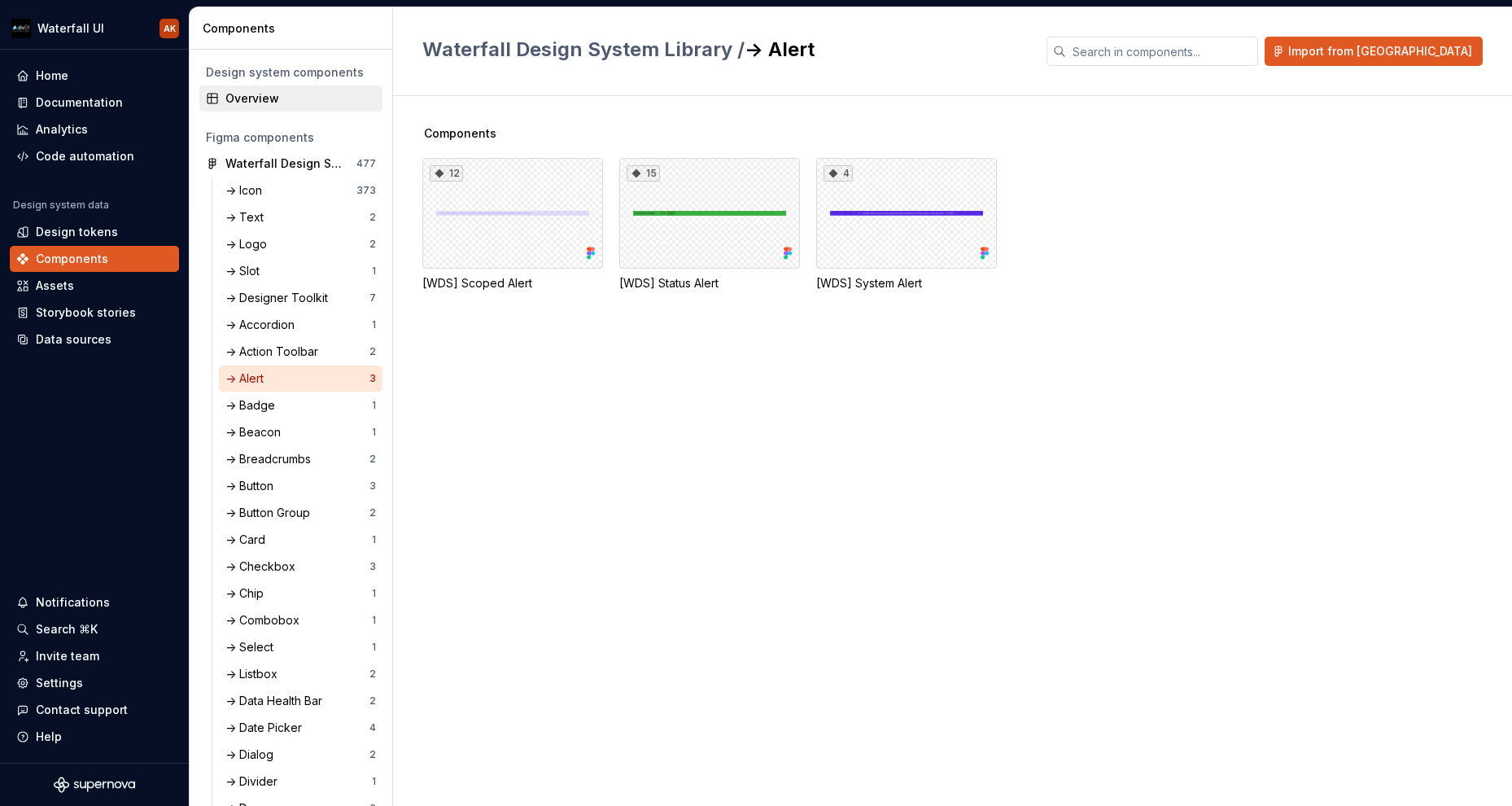
click at [261, 104] on div "Overview" at bounding box center [301, 98] width 151 height 16
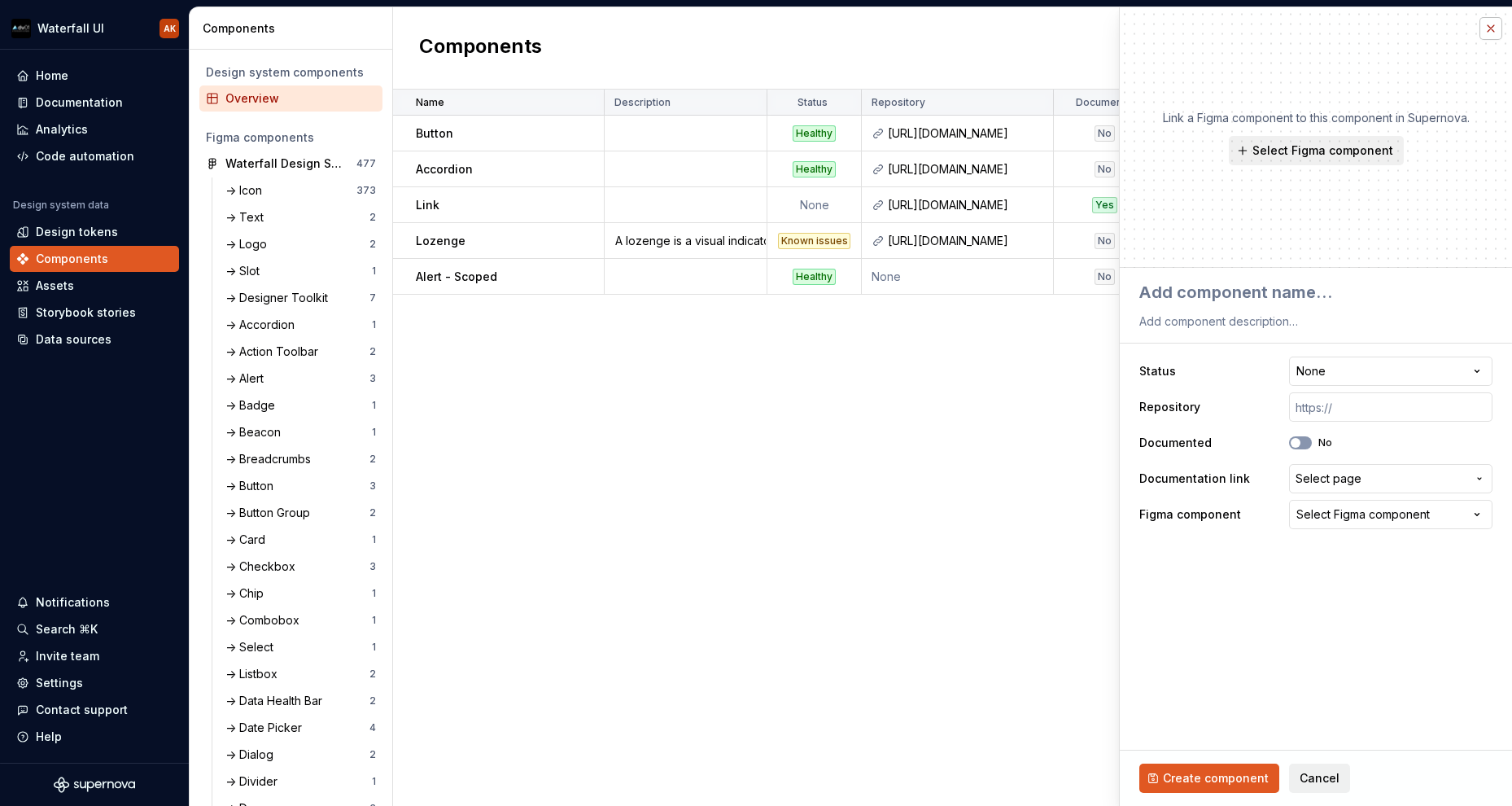
click at [1098, 24] on button "button" at bounding box center [1490, 28] width 23 height 23
click at [904, 616] on div "Name Description Status Repository Documented Documentation link Figma componen…" at bounding box center [952, 447] width 1119 height 716
click at [1098, 19] on button "button" at bounding box center [1490, 28] width 23 height 23
click at [1098, 32] on button "button" at bounding box center [1490, 28] width 23 height 23
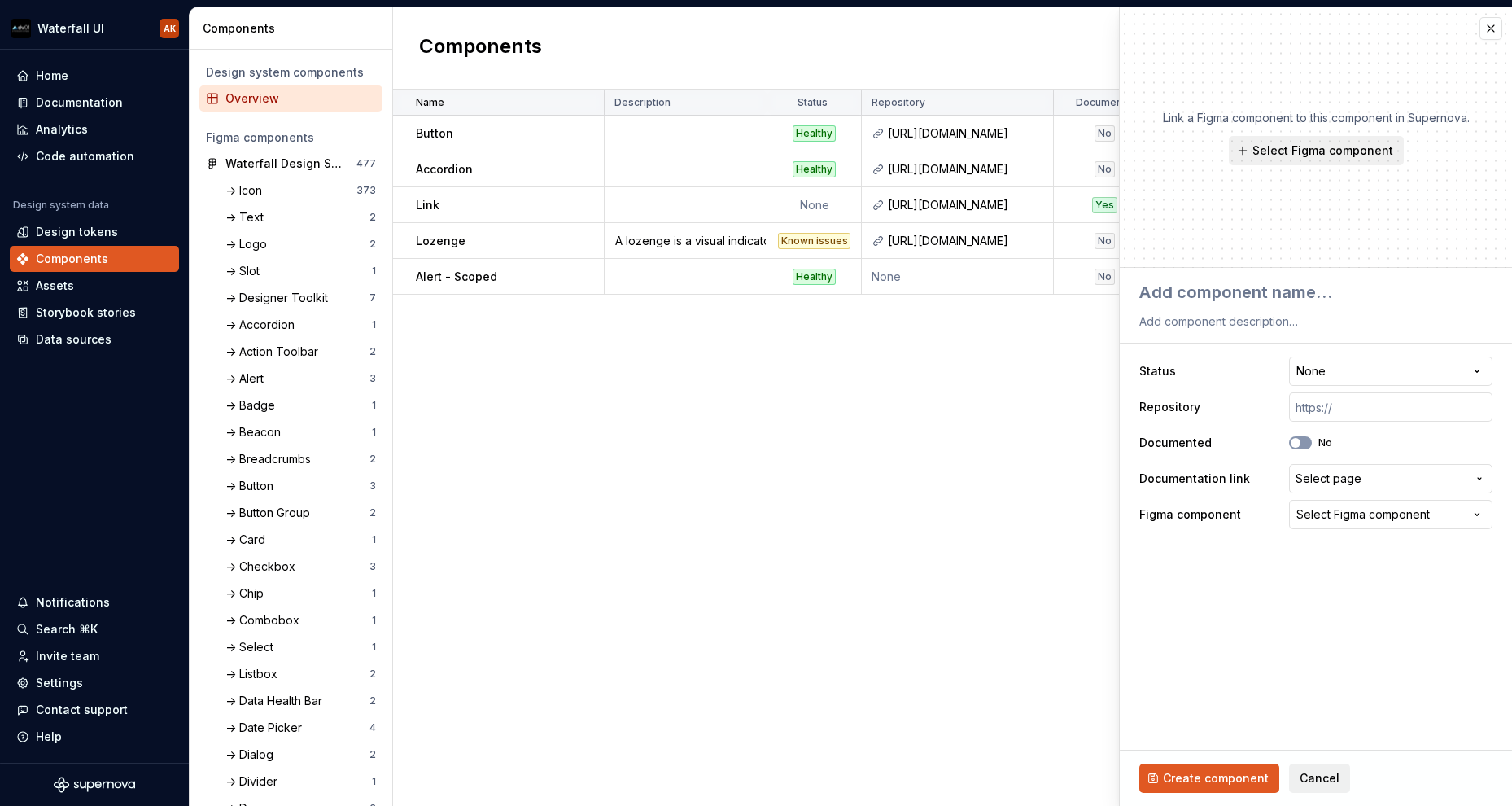
click at [850, 60] on div "Components New component" at bounding box center [952, 48] width 1119 height 82
click at [1012, 53] on div "Components New component" at bounding box center [952, 48] width 1119 height 82
click at [1098, 29] on button "button" at bounding box center [1490, 28] width 23 height 23
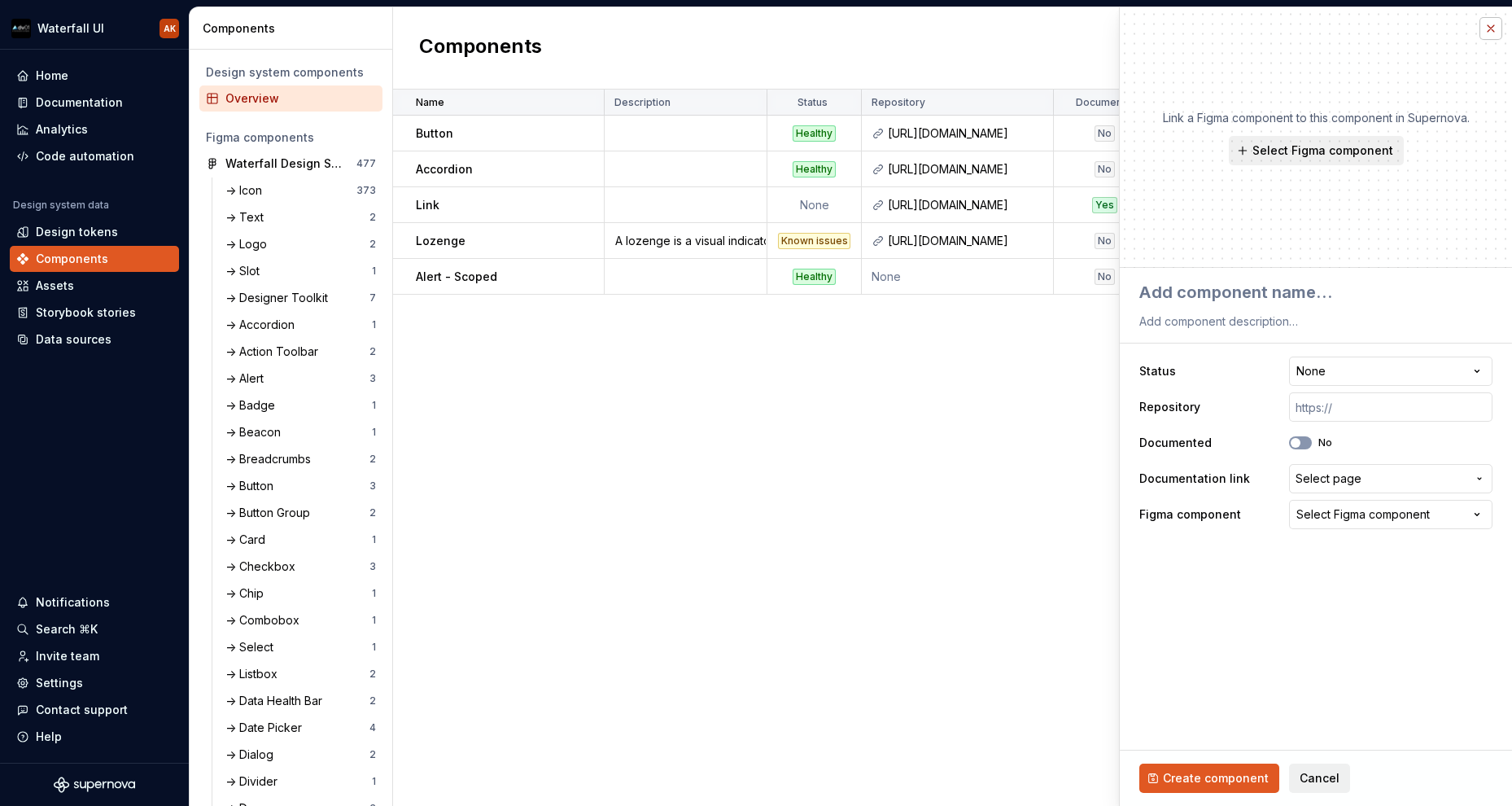
click at [1098, 29] on button "button" at bounding box center [1490, 28] width 23 height 23
click at [902, 66] on div "Components New component" at bounding box center [952, 48] width 1119 height 82
click at [680, 397] on div "Name Description Status Repository Documented Documentation link Figma componen…" at bounding box center [952, 447] width 1119 height 716
click at [500, 149] on td "Button" at bounding box center [498, 134] width 212 height 36
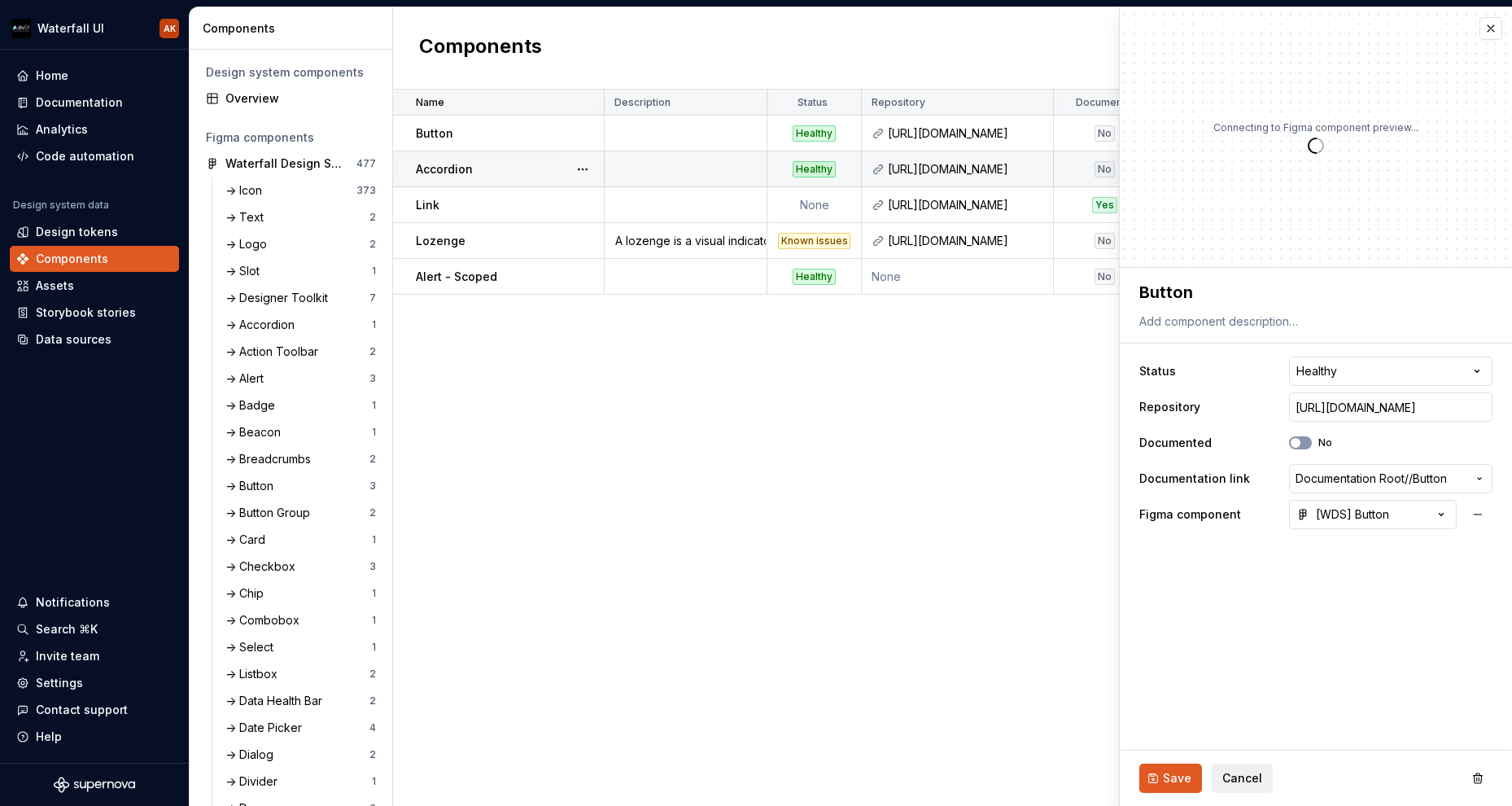
click at [491, 180] on td "Accordion" at bounding box center [498, 170] width 212 height 36
type textarea "*"
click at [1098, 507] on div "[WDS] Accordion" at bounding box center [1353, 514] width 114 height 16
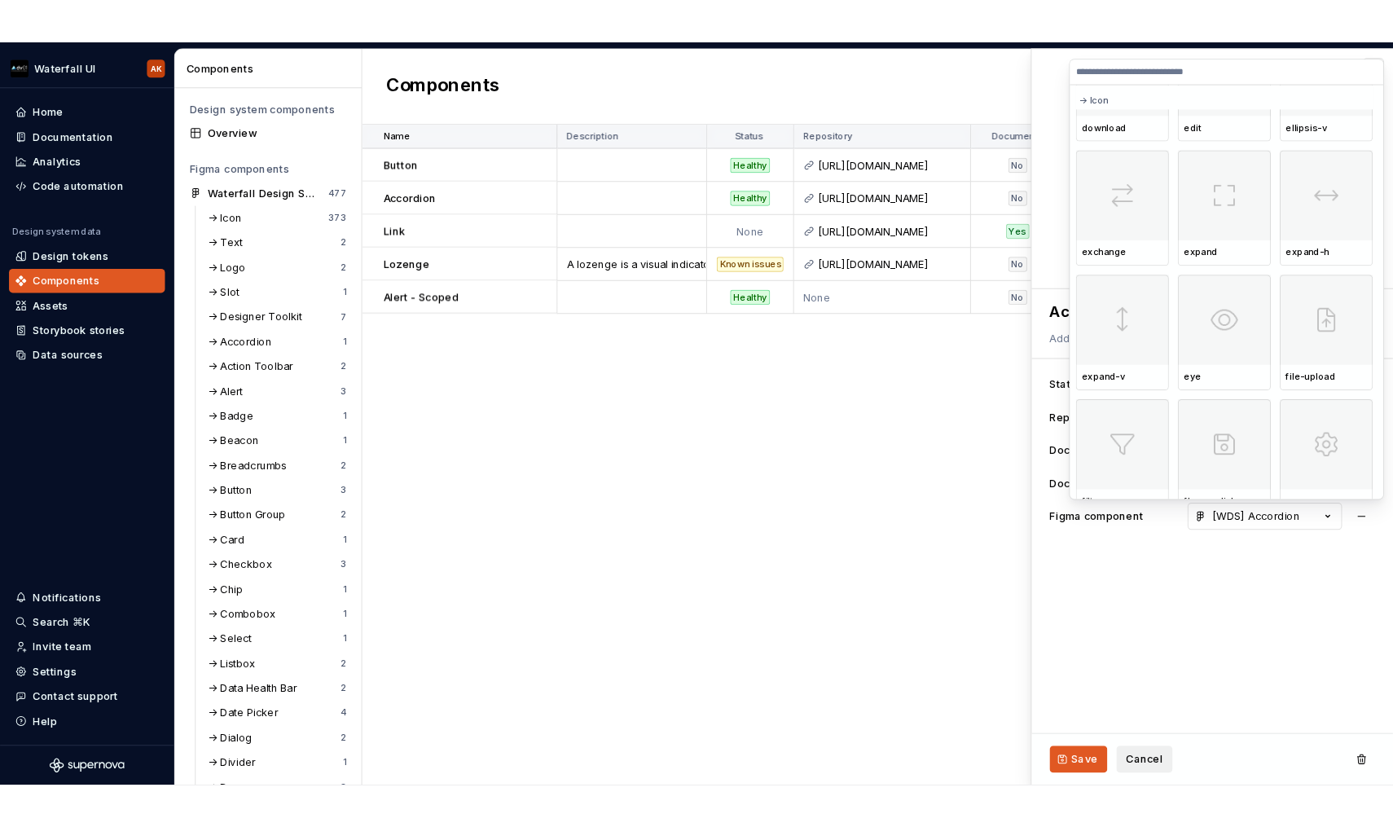
scroll to position [1277, 0]
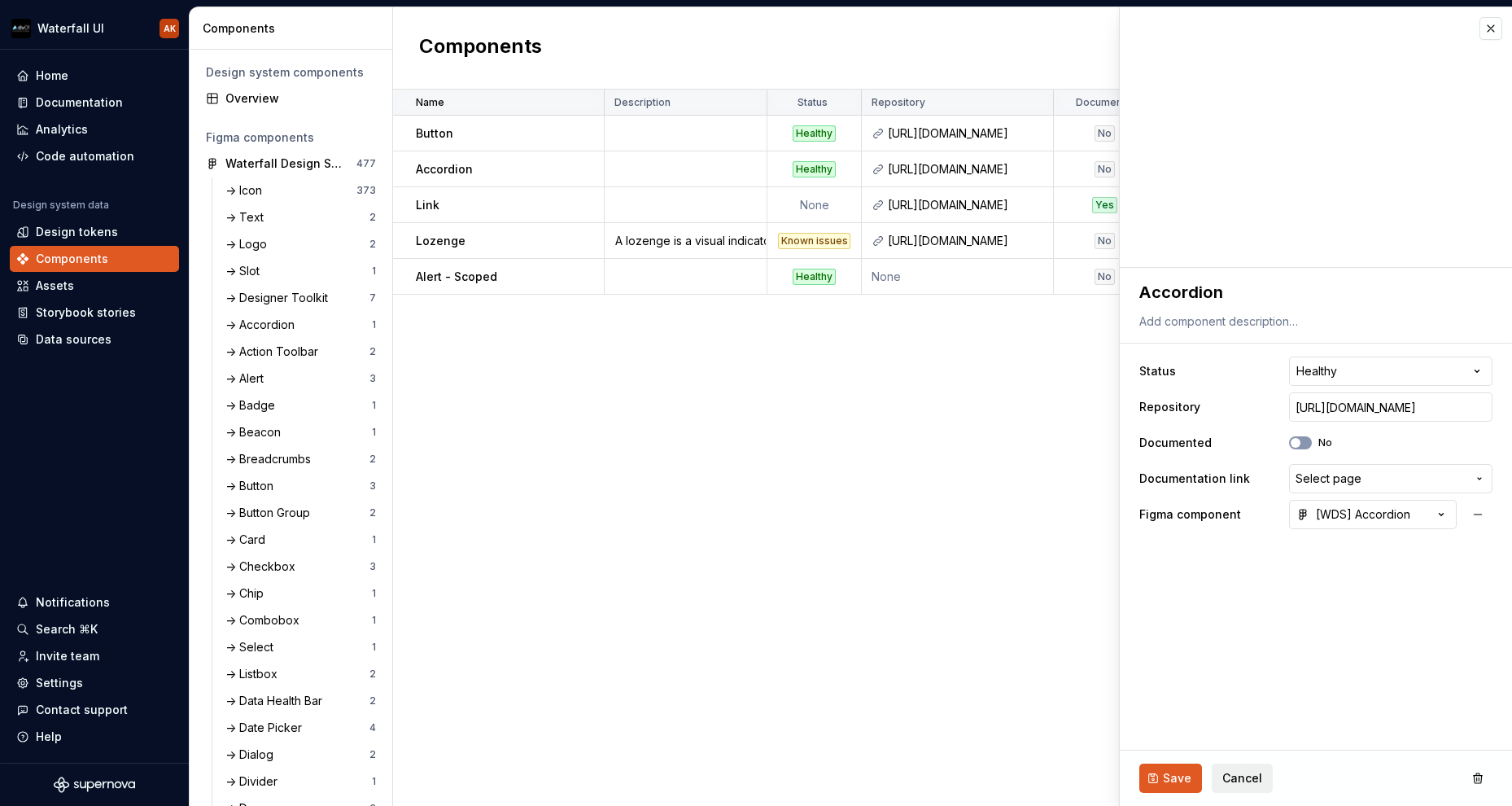
click at [1098, 644] on html "Waterfall UI AK Home Documentation Analytics Code automation Design system data…" at bounding box center [756, 403] width 1512 height 806
click at [362, 166] on button "button" at bounding box center [369, 163] width 23 height 23
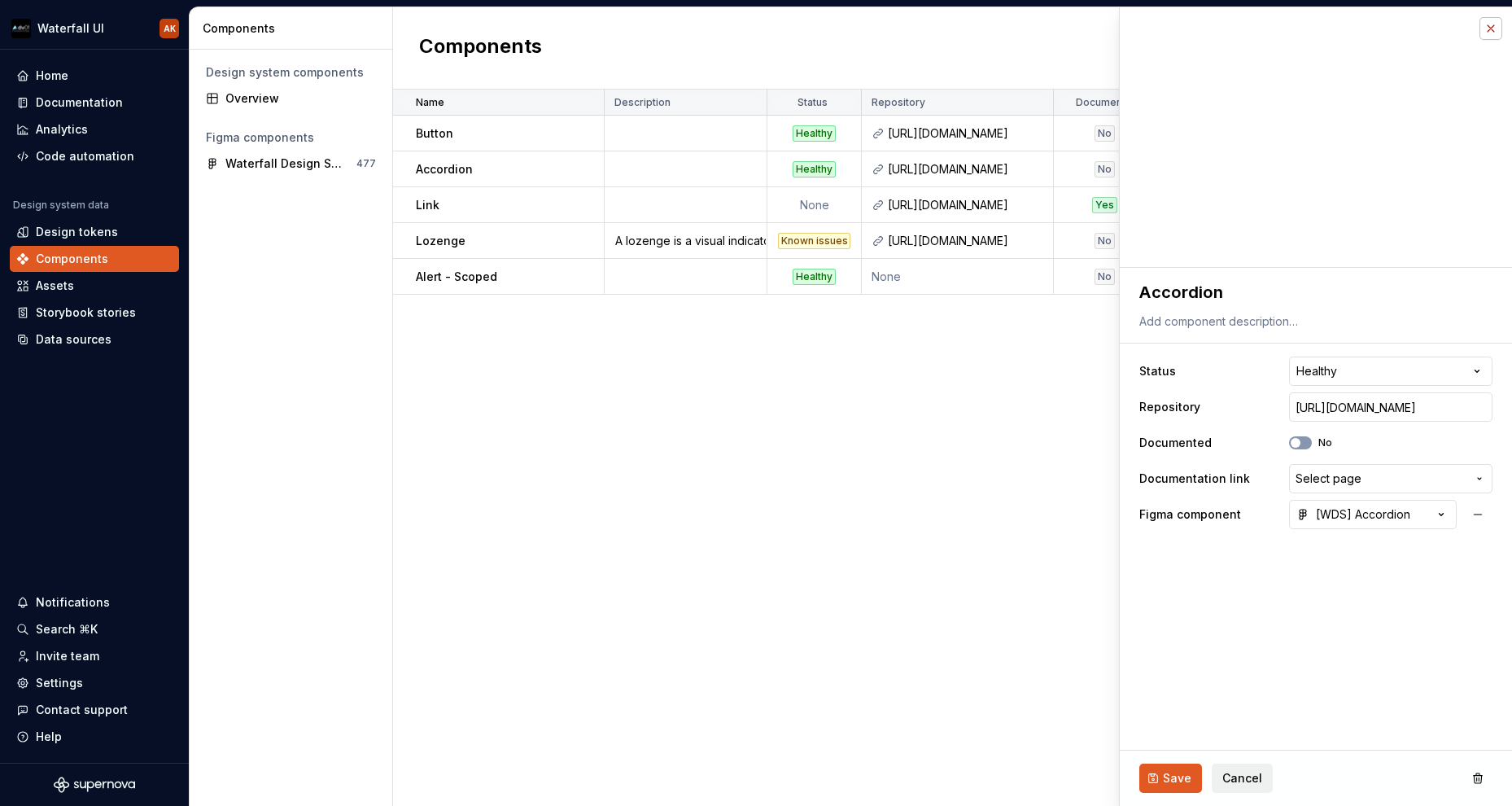
click at [1098, 34] on button "button" at bounding box center [1490, 28] width 23 height 23
click at [1098, 28] on button "button" at bounding box center [1490, 28] width 23 height 23
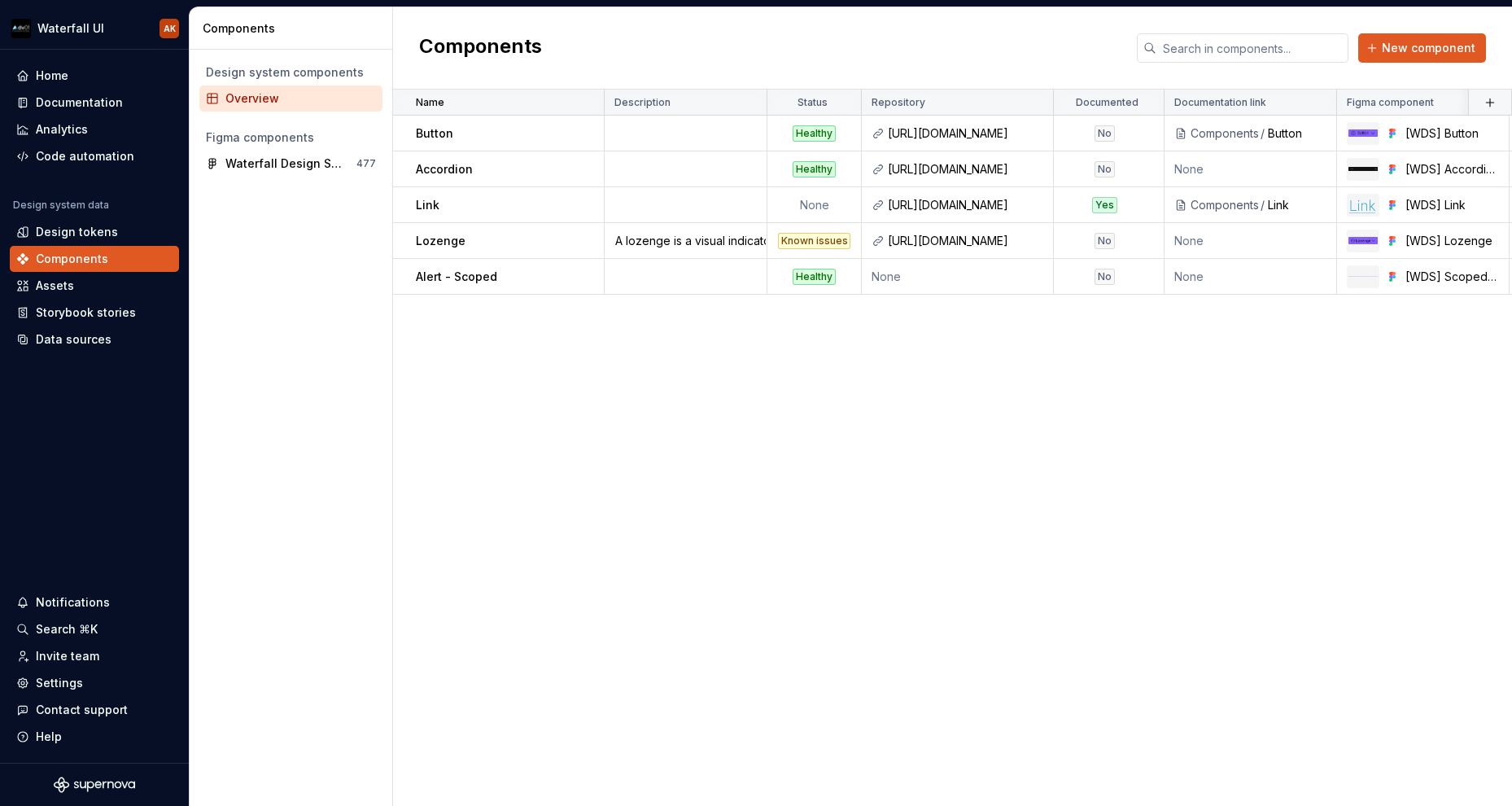
click at [795, 397] on div "Name Description Status Repository Documented Documentation link Figma componen…" at bounding box center [952, 447] width 1119 height 716
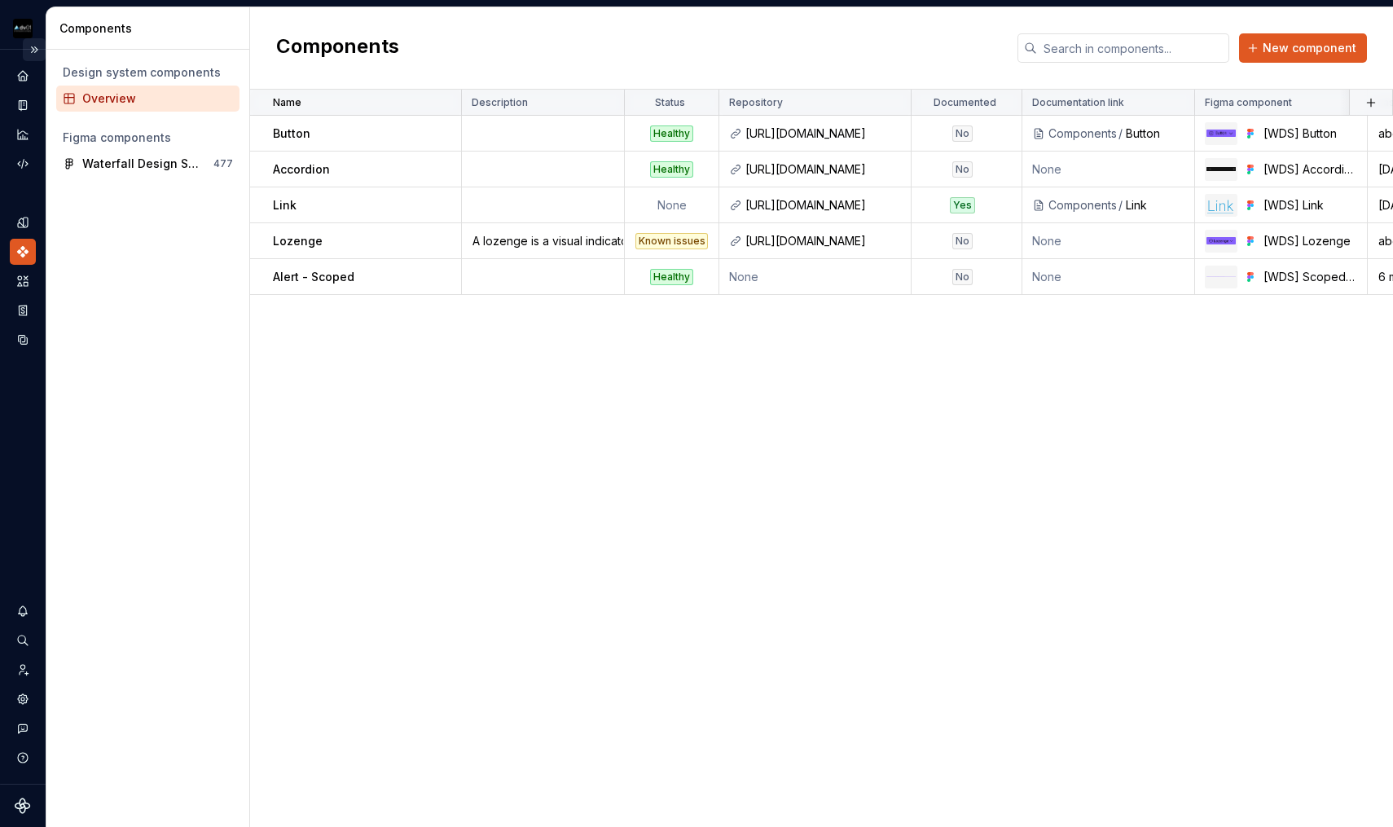
click at [33, 51] on button "Expand sidebar" at bounding box center [34, 49] width 23 height 23
